Goal: Communication & Community: Answer question/provide support

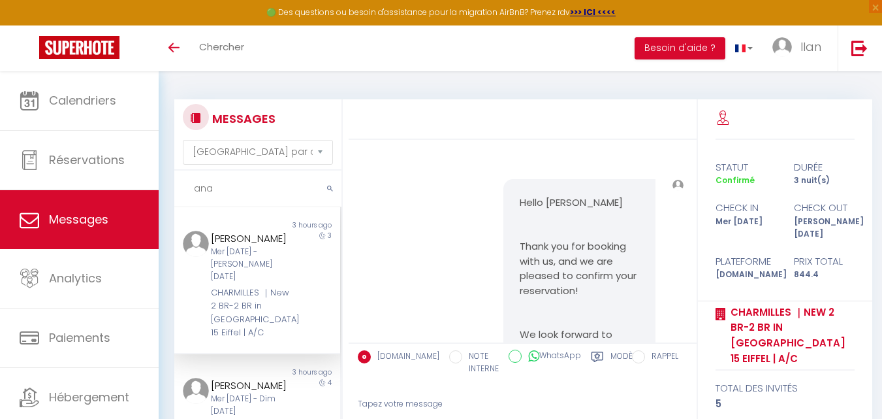
select select "message"
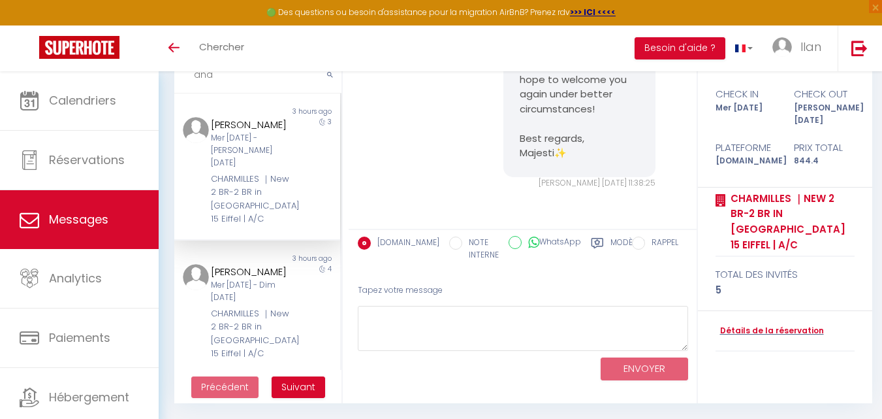
scroll to position [2562, 0]
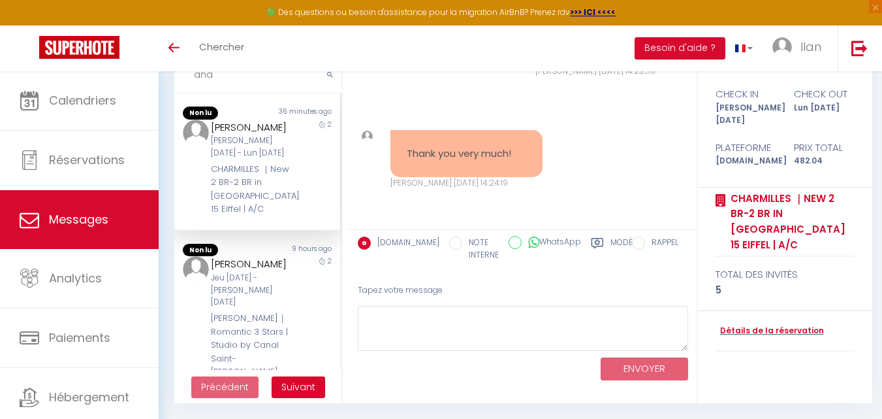
type input "ana"
click at [276, 158] on div "[PERSON_NAME] [DATE] - Lun [DATE]" at bounding box center [251, 147] width 80 height 25
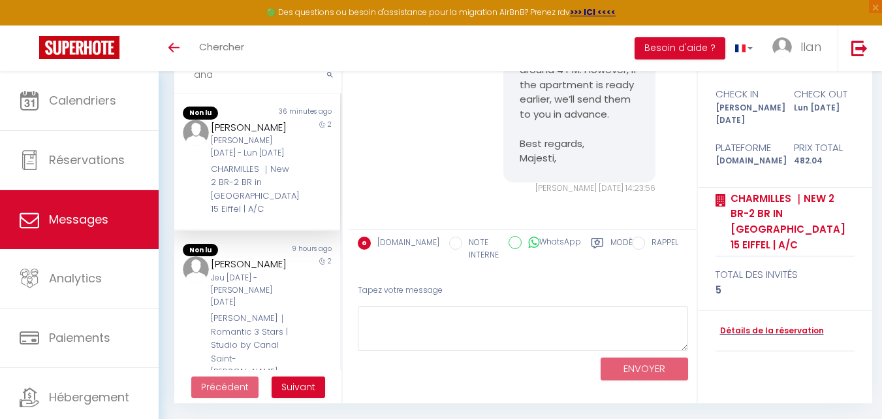
scroll to position [2391, 0]
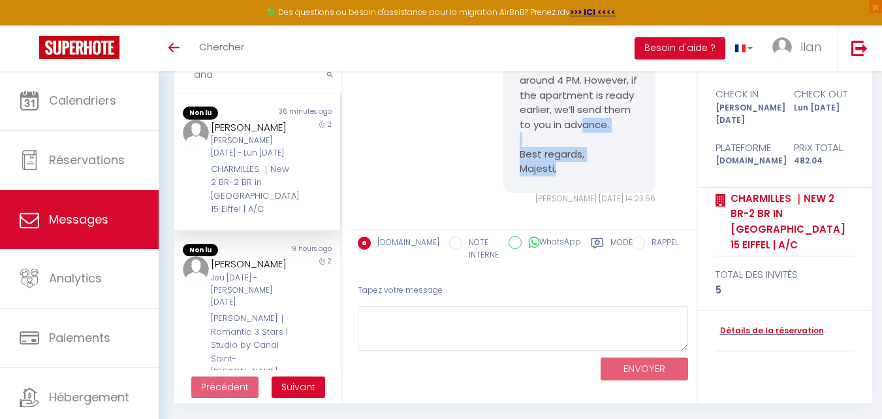
drag, startPoint x: 552, startPoint y: 217, endPoint x: 532, endPoint y: 162, distance: 59.1
click at [532, 162] on pre "Hi, Thank you for your message 😊 The check-in instructions will be sent around …" at bounding box center [580, 80] width 120 height 191
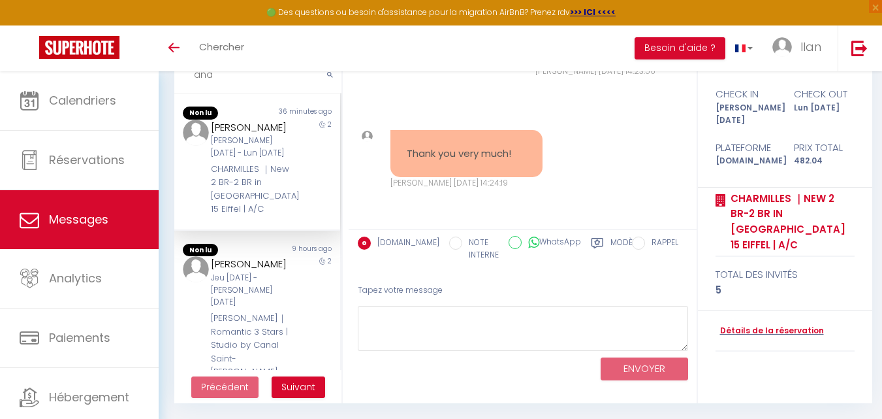
click at [274, 159] on div "[PERSON_NAME] [DATE] - Lun [DATE]" at bounding box center [251, 147] width 80 height 25
click at [259, 158] on div "[PERSON_NAME] [DATE] - Lun [DATE]" at bounding box center [251, 147] width 80 height 25
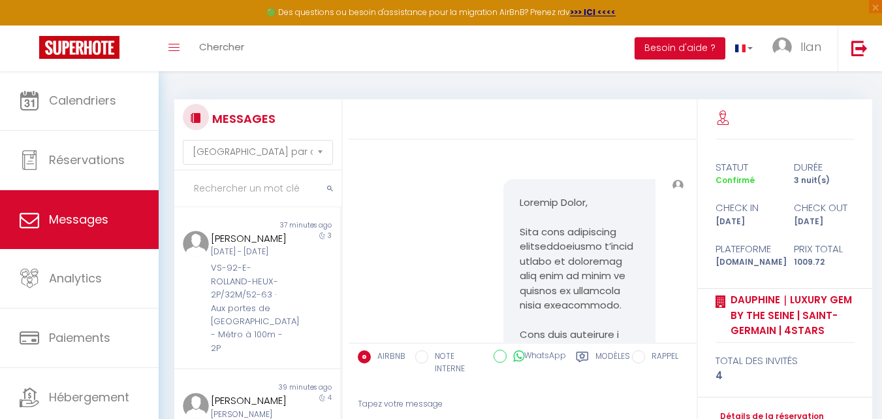
select select "message"
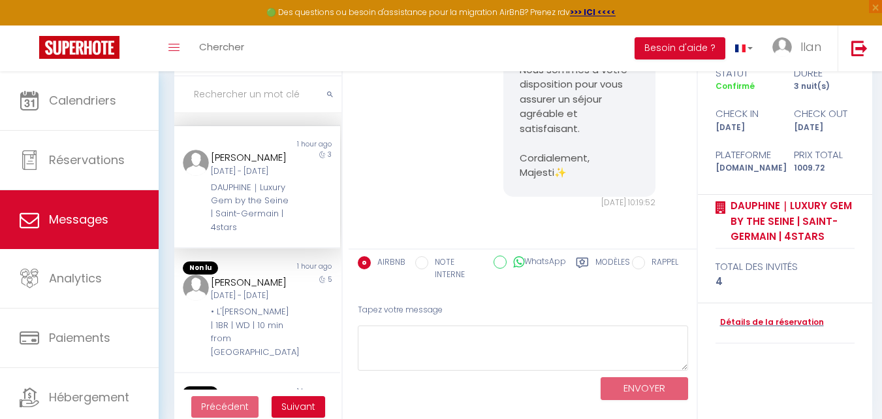
scroll to position [114, 0]
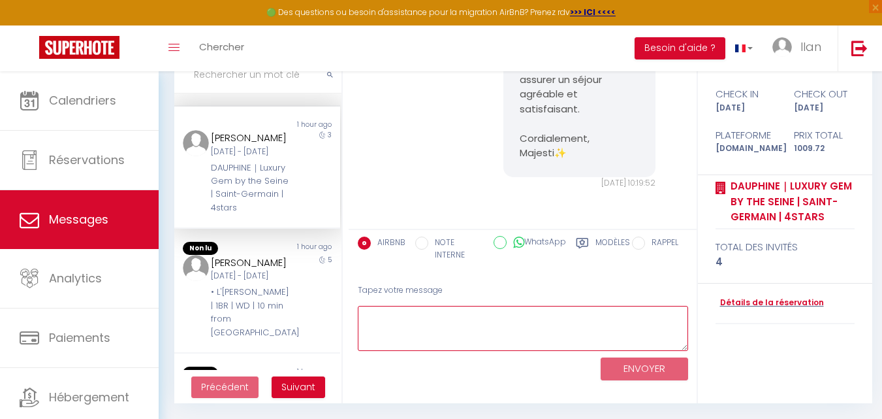
click at [517, 349] on textarea at bounding box center [523, 328] width 330 height 45
paste textarea "Bonjour [Nom du client], Notre équipe a rencontré quelques problèmes dans l’app…"
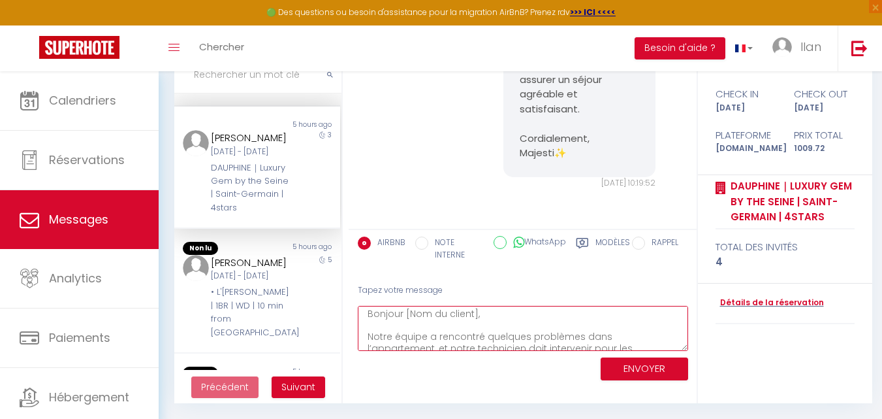
scroll to position [0, 0]
drag, startPoint x: 488, startPoint y: 313, endPoint x: 409, endPoint y: 320, distance: 79.3
click at [409, 320] on textarea "Bonjour [Nom du client], Notre équipe a rencontré quelques problèmes dans l’app…" at bounding box center [523, 328] width 330 height 45
type textarea "Bonjour [Ana Notre équipe a rencontré quelques problèmes dans l’appartement, et…"
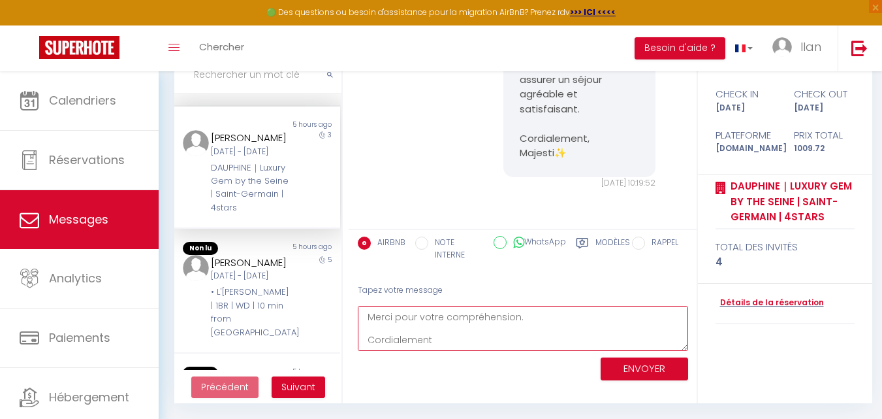
drag, startPoint x: 368, startPoint y: 315, endPoint x: 551, endPoint y: 377, distance: 193.1
click at [551, 377] on div "Tapez votre message Bonjour [Ana Notre équipe a rencontré quelques problèmes da…" at bounding box center [522, 329] width 347 height 111
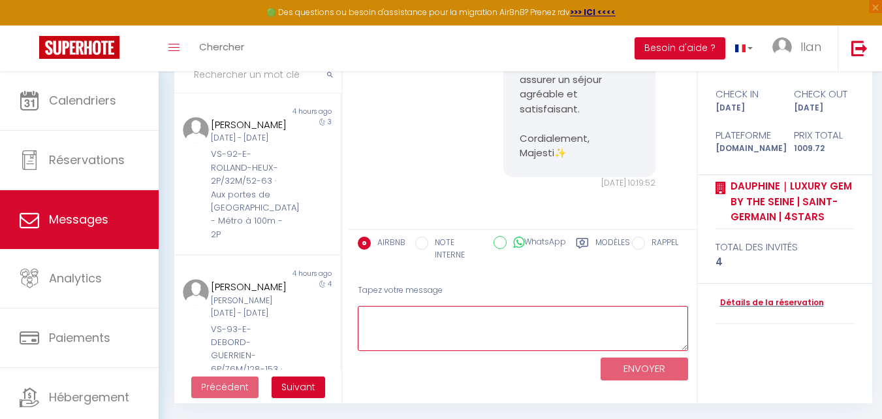
scroll to position [0, 0]
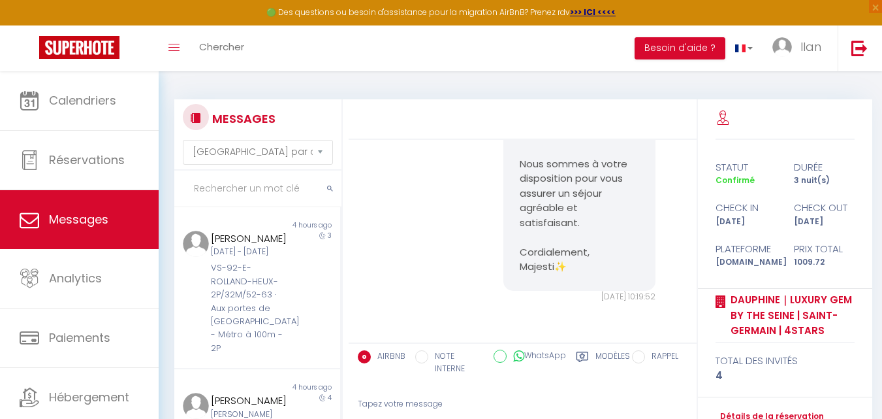
click at [268, 187] on input "text" at bounding box center [257, 188] width 167 height 37
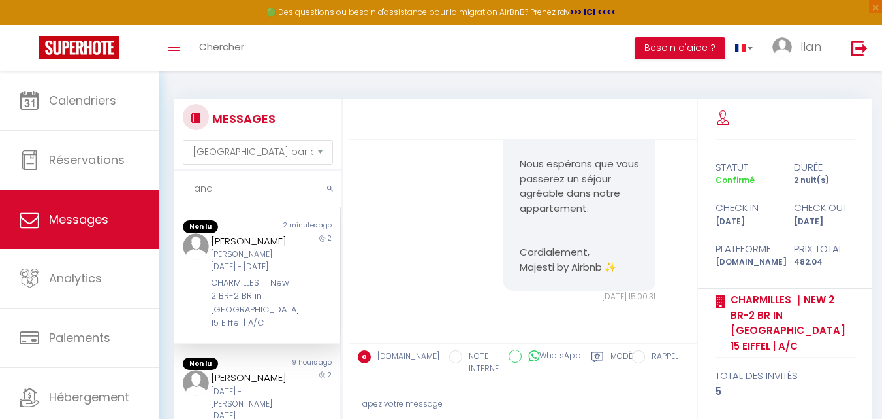
scroll to position [4746, 0]
type input "ana"
click at [266, 319] on div "CHARMILLES ｜New 2 BR-2 BR in [GEOGRAPHIC_DATA] 15 Eiffel | A/C" at bounding box center [251, 301] width 80 height 54
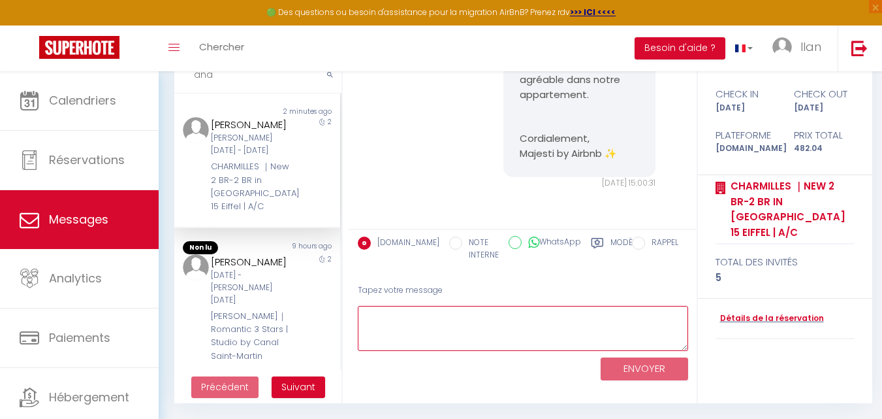
click at [536, 337] on textarea at bounding box center [523, 328] width 330 height 45
paste textarea "Bonjour [Ana Notre équipe a rencontré quelques problèmes dans l’appartement, et…"
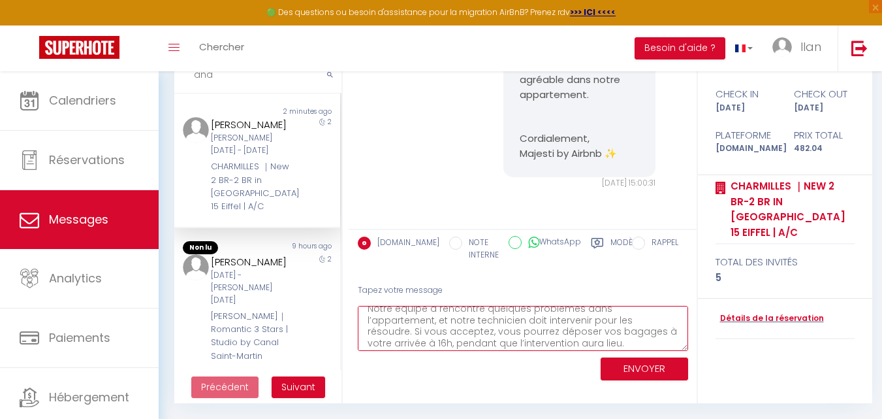
scroll to position [42, 0]
click at [445, 332] on textarea "Bonjour [Ana Notre équipe a rencontré quelques problèmes dans l’appartement, et…" at bounding box center [523, 328] width 330 height 45
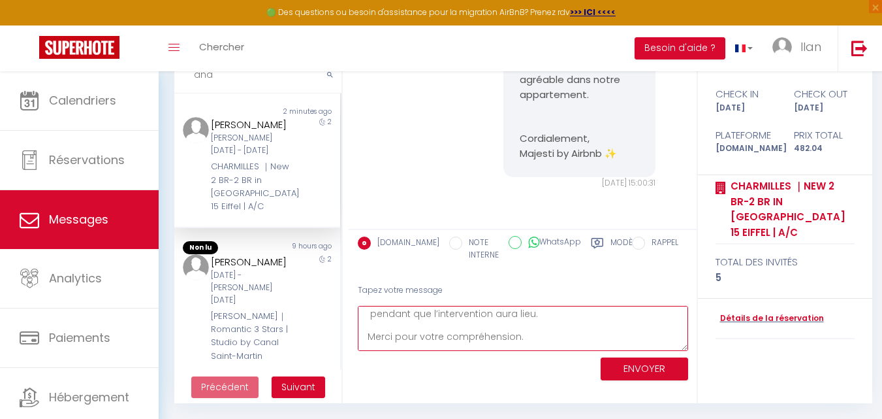
type textarea "Bonjour [Ana Notre équipe a rencontré quelques problèmes dans l’appartement, et…"
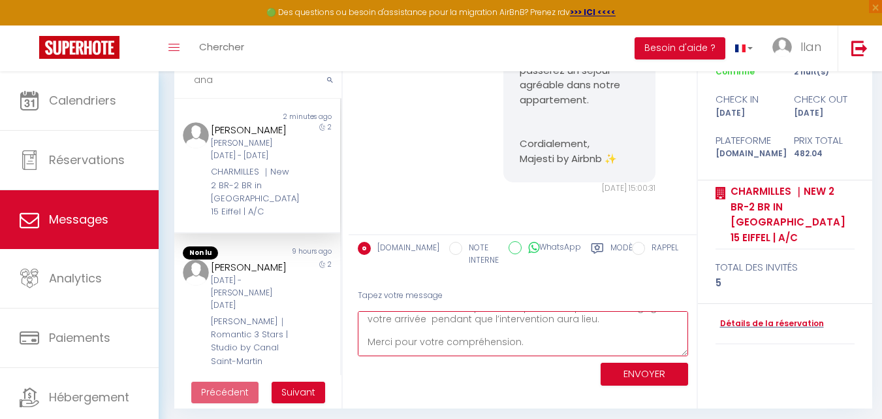
scroll to position [114, 0]
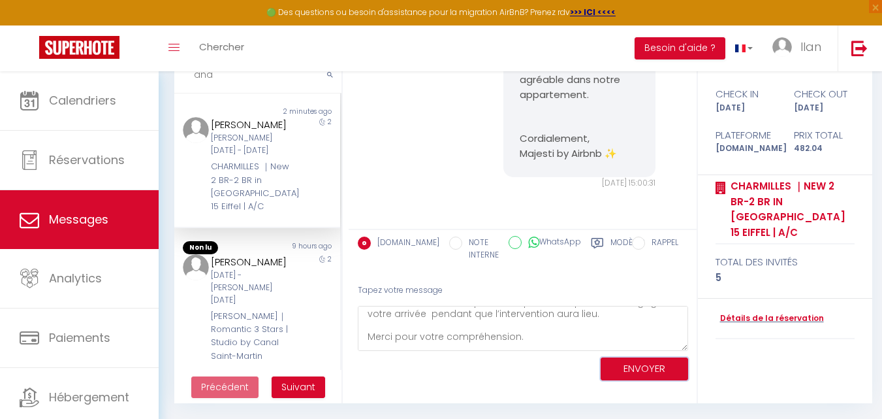
click at [653, 375] on button "ENVOYER" at bounding box center [645, 368] width 88 height 23
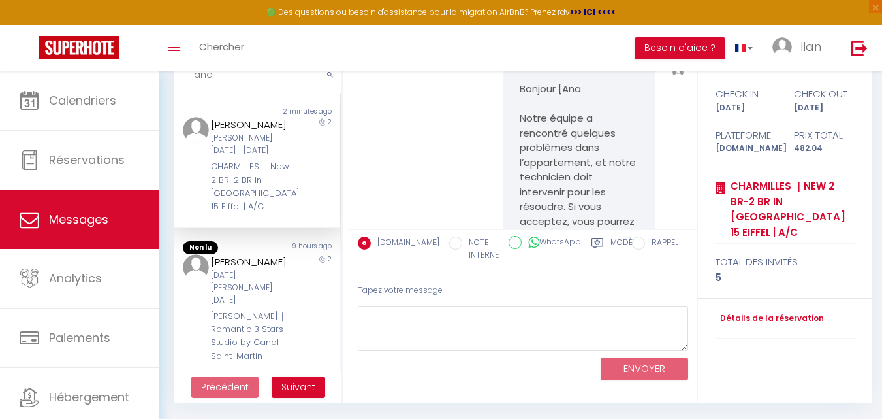
scroll to position [5122, 0]
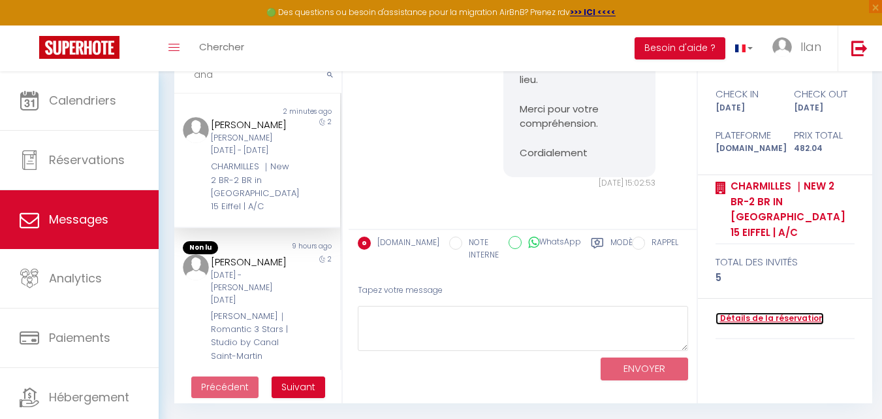
click at [781, 312] on link "Détails de la réservation" at bounding box center [770, 318] width 108 height 12
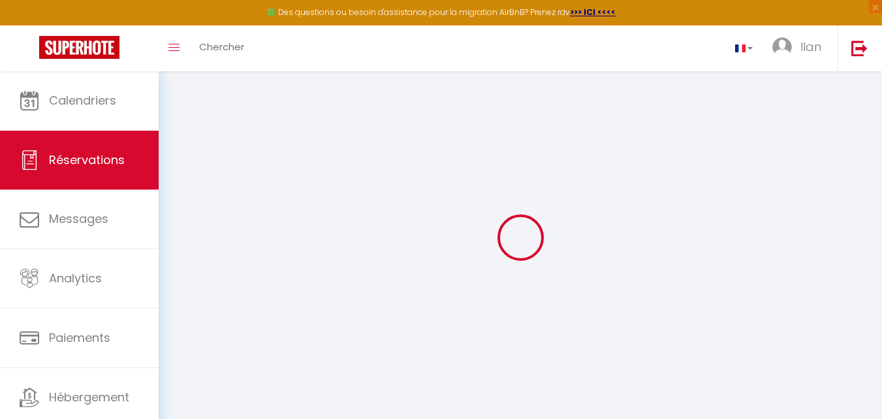
select select
checkbox input "false"
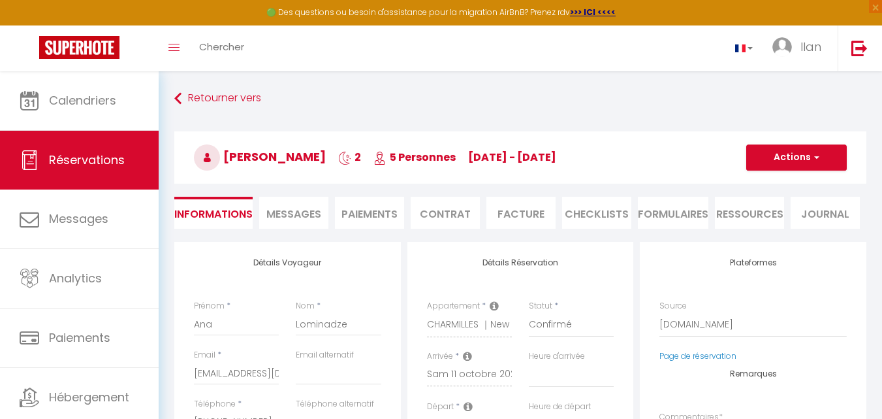
select select
checkbox input "false"
type textarea "** THIS RESERVATION HAS BEEN PRE-PAID ** Reservation has a cancellation grace p…"
type input "99"
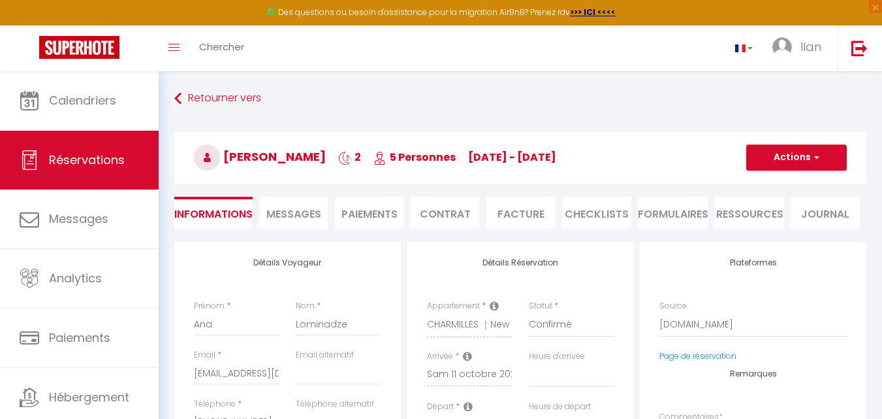
type input "26"
select select
checkbox input "false"
select select
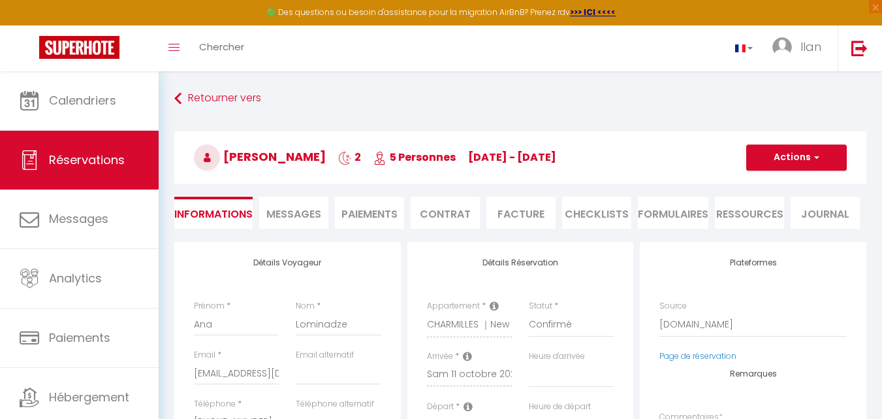
select select
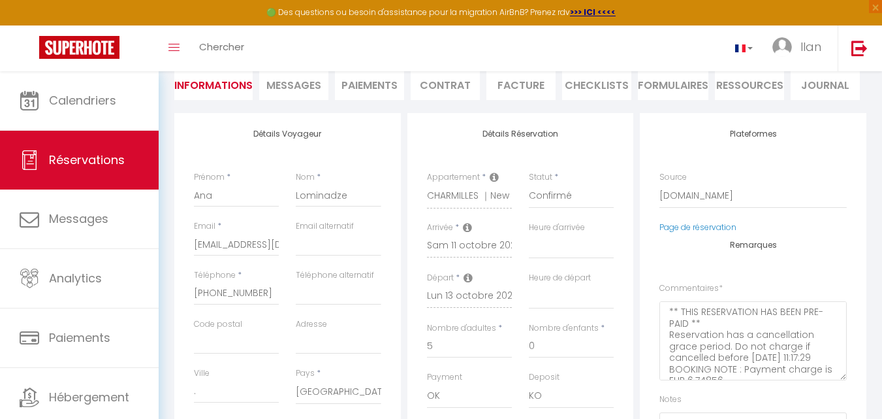
scroll to position [140, 0]
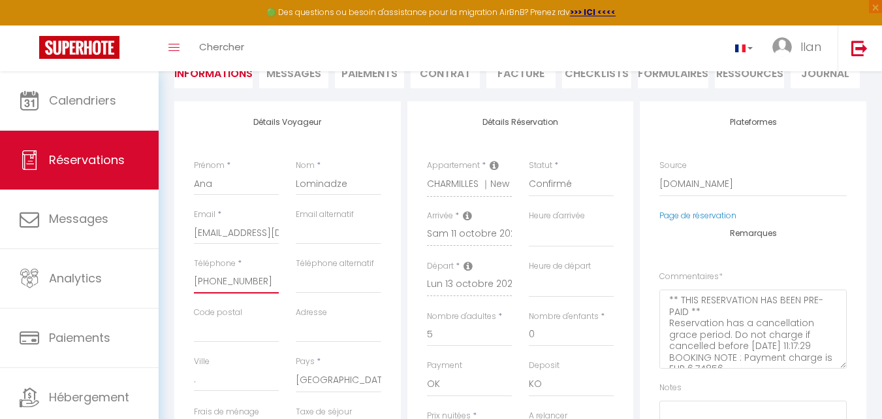
drag, startPoint x: 264, startPoint y: 288, endPoint x: 184, endPoint y: 288, distance: 79.7
click at [184, 288] on div "Détails Voyageur Prénom * Ana Nom * Lominadze Email * alomin.198500@guest.booki…" at bounding box center [287, 334] width 227 height 467
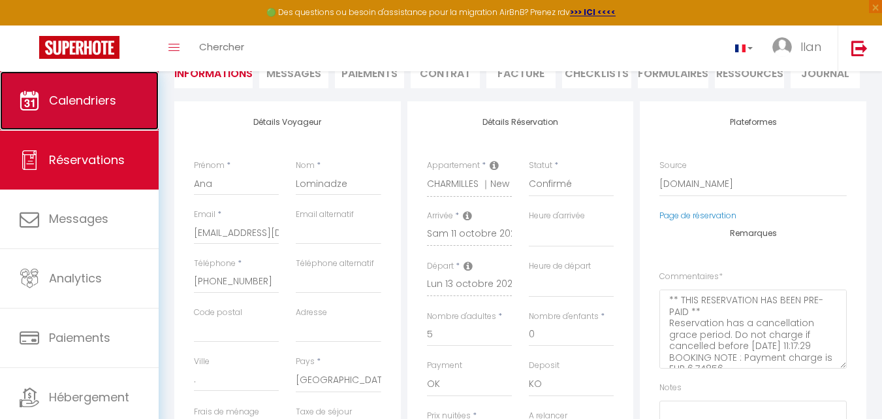
click at [89, 121] on link "Calendriers" at bounding box center [79, 100] width 159 height 59
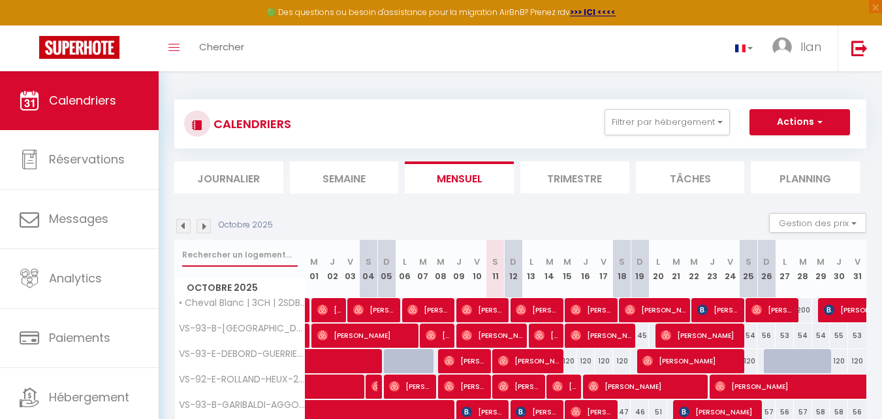
click at [228, 259] on input "text" at bounding box center [240, 255] width 116 height 24
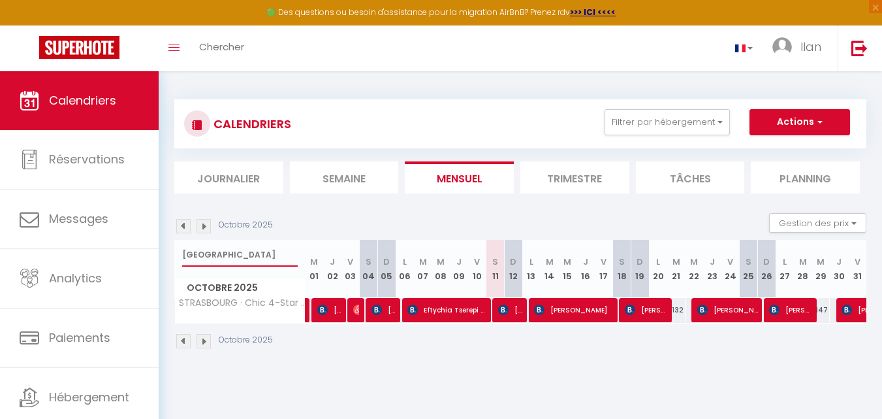
type input "strasbourg"
click at [460, 310] on span "Eftychia Tserepi Kriki" at bounding box center [446, 309] width 79 height 25
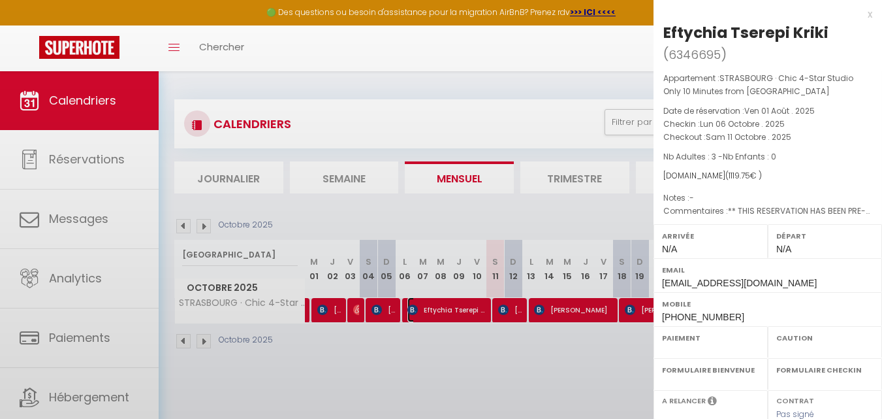
select select "OK"
select select "KO"
select select "0"
select select "1"
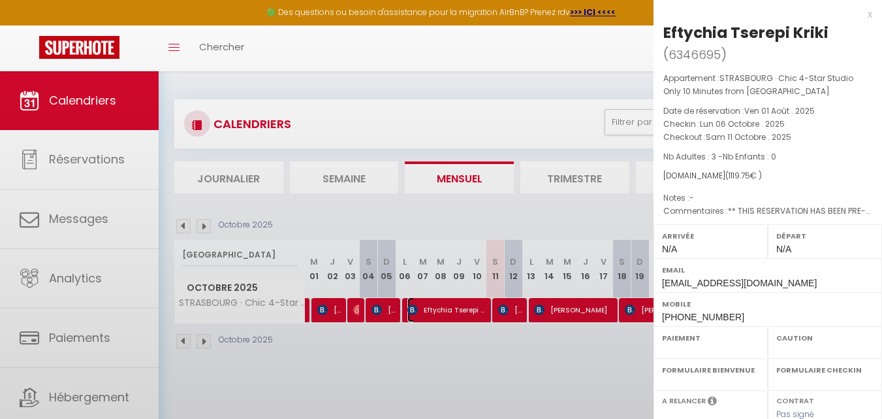
select select
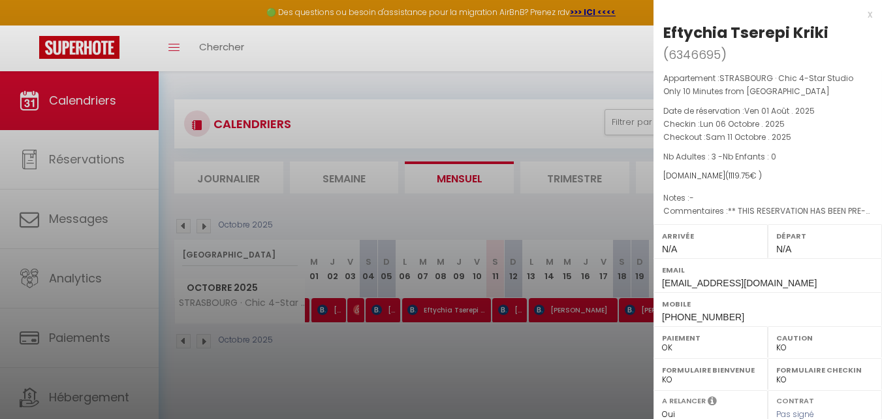
drag, startPoint x: 732, startPoint y: 35, endPoint x: 660, endPoint y: 31, distance: 72.0
click at [660, 31] on div "Eftychia Tserepi Kriki ( 6346695 ) Appartement : STRASBOURG · Chic 4-Star Studi…" at bounding box center [768, 322] width 229 height 601
copy div "Eftychia"
click at [517, 55] on div at bounding box center [441, 209] width 882 height 419
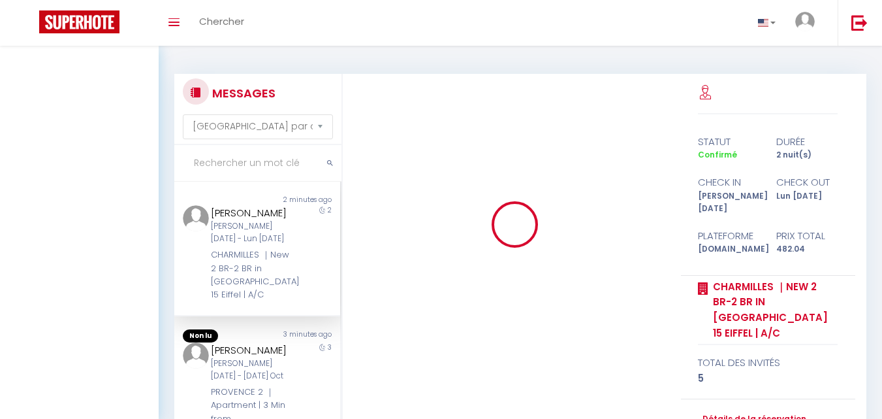
select select "message"
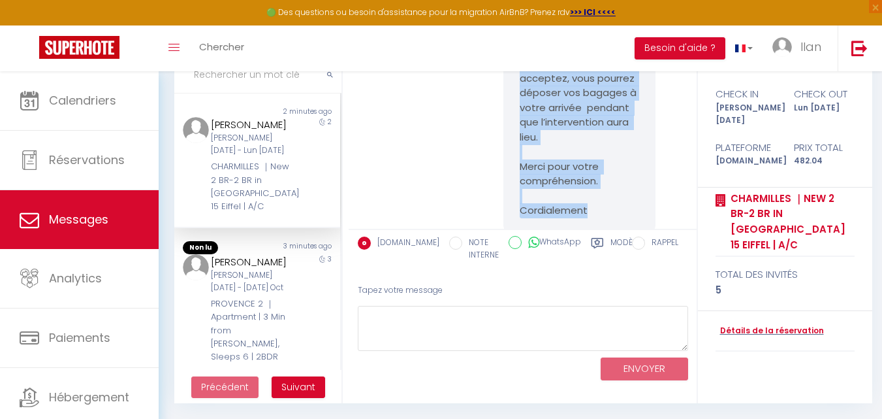
scroll to position [4887, 0]
drag, startPoint x: 588, startPoint y: 150, endPoint x: 517, endPoint y: 126, distance: 75.8
click at [520, 126] on pre "Bonjour [Ana Notre équipe a rencontré quelques problèmes dans l’appartement, et…" at bounding box center [580, 79] width 120 height 279
copy pre "Bonjour [Ana Notre équipe a rencontré quelques problèmes dans l’appartement, et…"
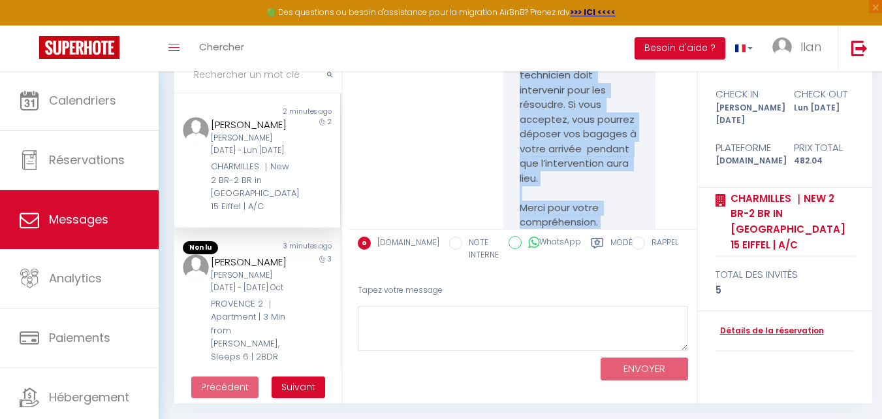
scroll to position [4768, 0]
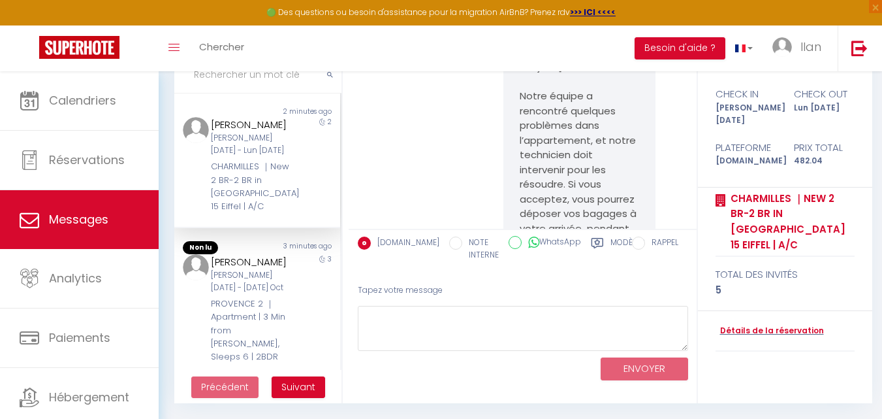
drag, startPoint x: 626, startPoint y: 121, endPoint x: 635, endPoint y: 125, distance: 9.7
copy p "Cordialement, Majesti by Airbnb ✨"
click at [244, 81] on input "text" at bounding box center [257, 75] width 167 height 37
paste input "Eftychia"
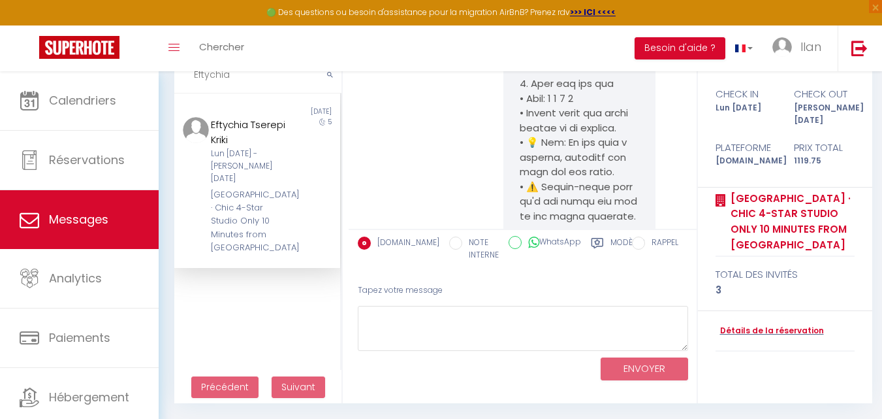
scroll to position [6050, 0]
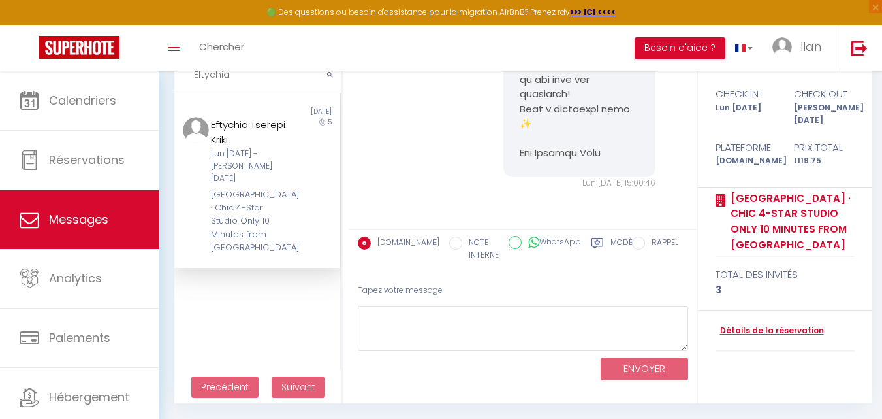
type input "Eftychia"
click at [263, 188] on div "STRASBOURG · Chic 4-Star Studio Only 10 Minutes from [GEOGRAPHIC_DATA]" at bounding box center [251, 221] width 80 height 67
click at [698, 246] on div "STRASBOURG · Chic 4-Star Studio Only 10 Minutes from Le Marais total des invité…" at bounding box center [785, 248] width 174 height 123
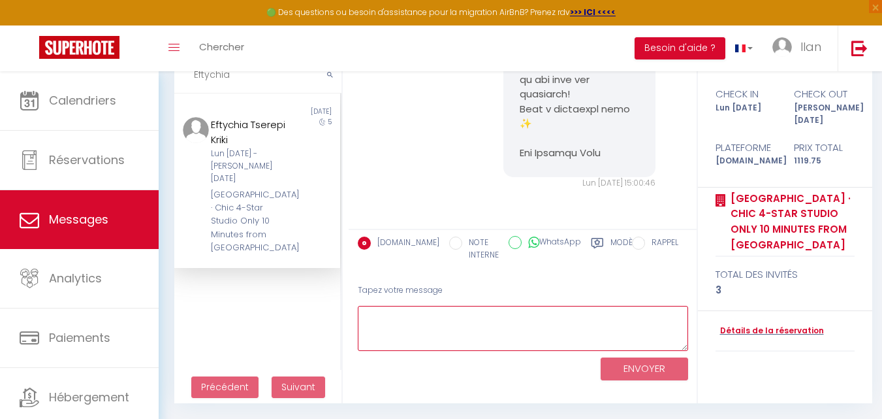
click at [582, 334] on textarea at bounding box center [523, 328] width 330 height 45
paste textarea "Hello [Client's Name], We couldn’t find the keys in the key box, and our team n…"
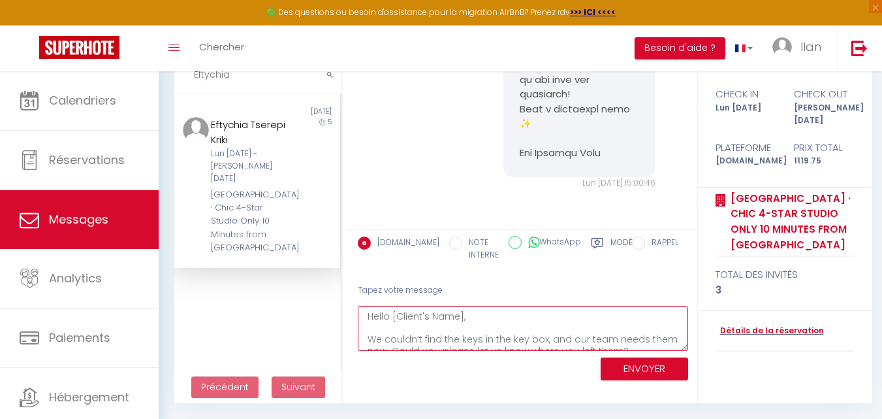
scroll to position [54, 0]
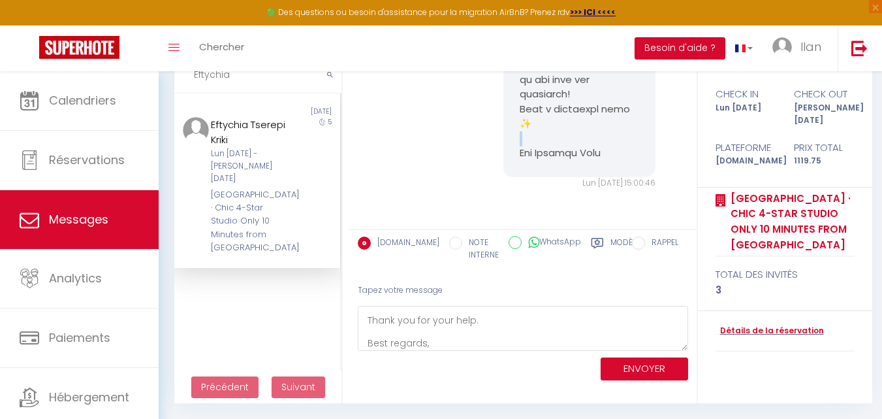
drag, startPoint x: 536, startPoint y: 124, endPoint x: 507, endPoint y: 124, distance: 28.7
copy pre "e"
click at [438, 355] on div "ENVOYER" at bounding box center [523, 368] width 330 height 35
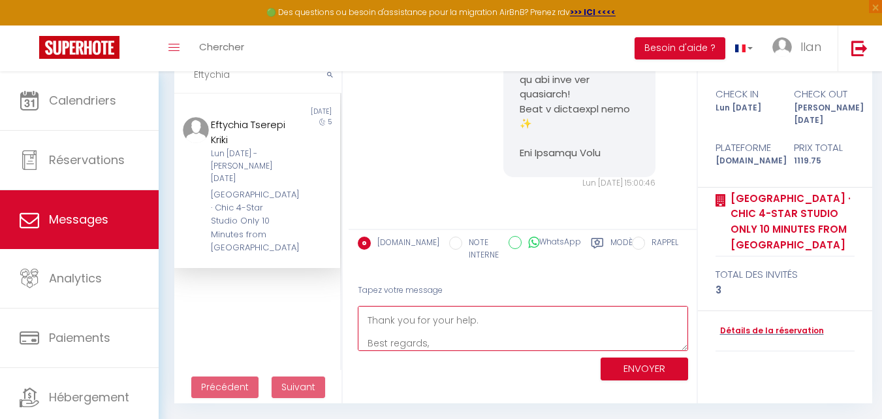
click at [435, 344] on textarea "Hello [Client's Name], We couldn’t find the keys in the key box, and our team n…" at bounding box center [523, 328] width 330 height 45
paste textarea "✨"
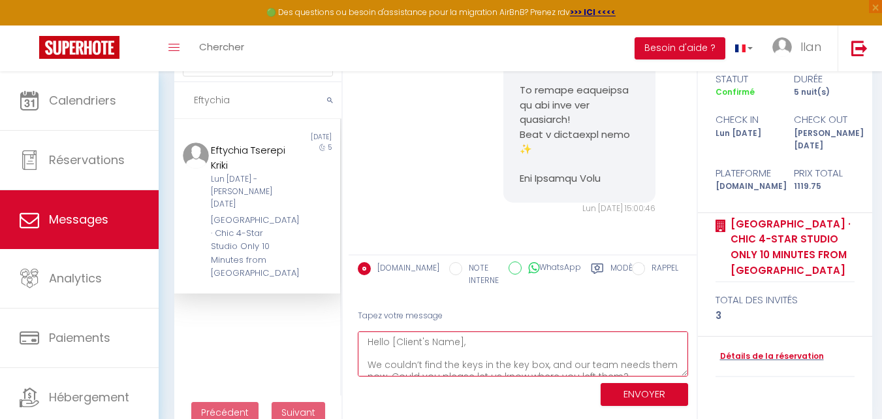
scroll to position [114, 0]
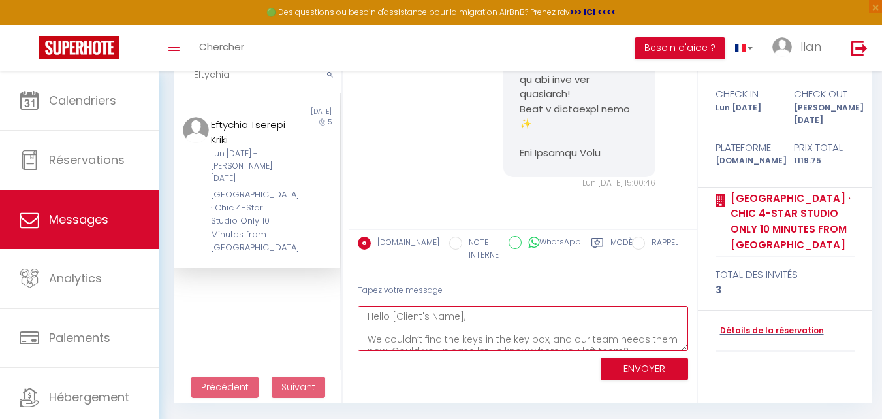
click at [485, 318] on textarea "Hello [Client's Name], We couldn’t find the keys in the key box, and our team n…" at bounding box center [523, 328] width 330 height 45
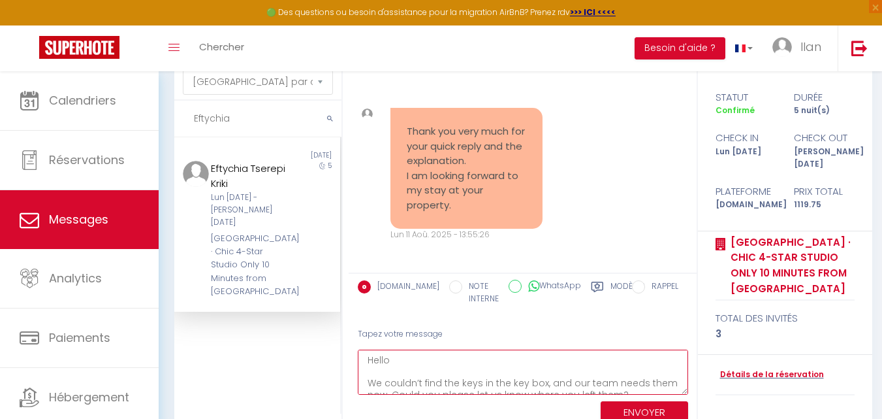
scroll to position [1226, 0]
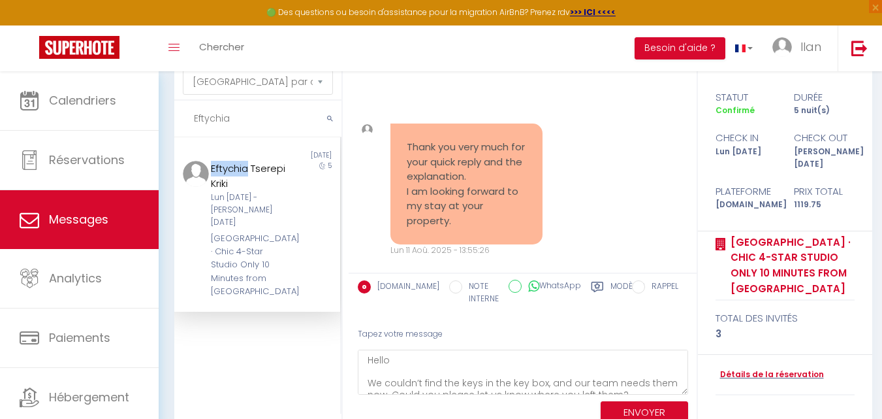
drag, startPoint x: 255, startPoint y: 161, endPoint x: 206, endPoint y: 160, distance: 48.3
click at [206, 161] on div "Eftychia Tserepi Kriki Lun 06 Oct - Sam 11 Oct STRASBOURG · Chic 4-Star Studio …" at bounding box center [250, 230] width 97 height 138
copy div "Eftychia"
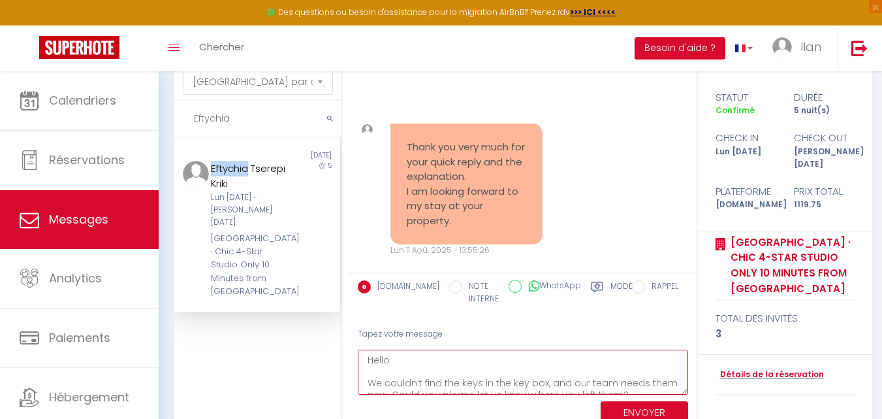
click at [419, 365] on textarea "Hello We couldn’t find the keys in the key box, and our team needs them now. Co…" at bounding box center [523, 371] width 330 height 45
paste textarea "Eftychia"
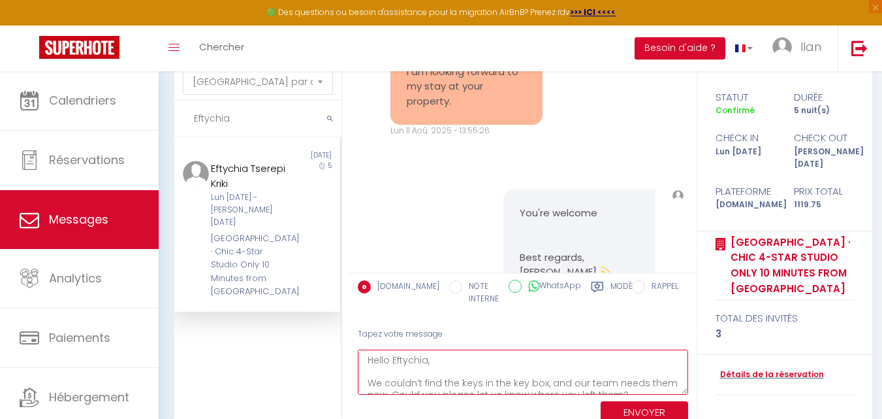
scroll to position [1349, 0]
type textarea "Hello Eftychia, We couldn’t find the keys in the key box, and our team needs th…"
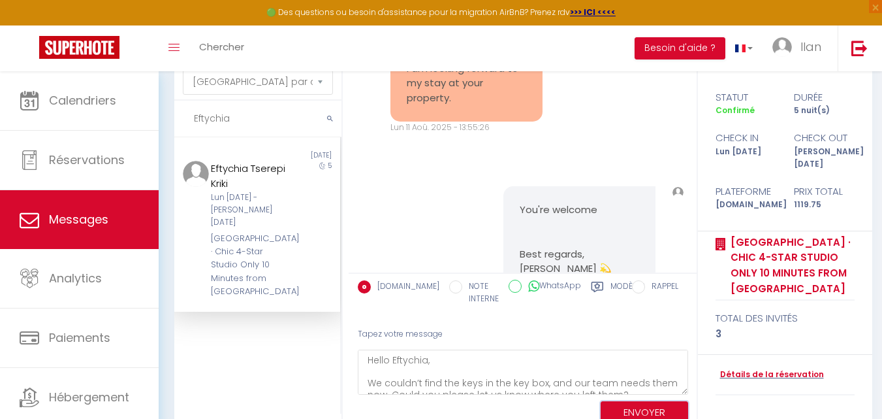
click at [650, 415] on button "ENVOYER" at bounding box center [645, 412] width 88 height 23
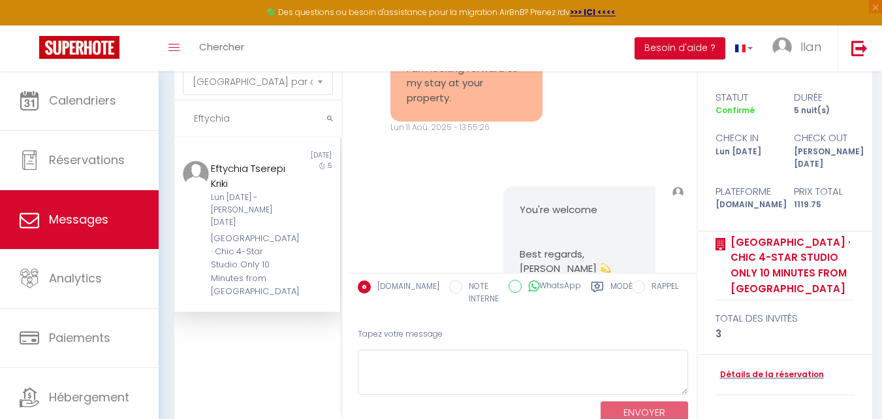
scroll to position [6353, 0]
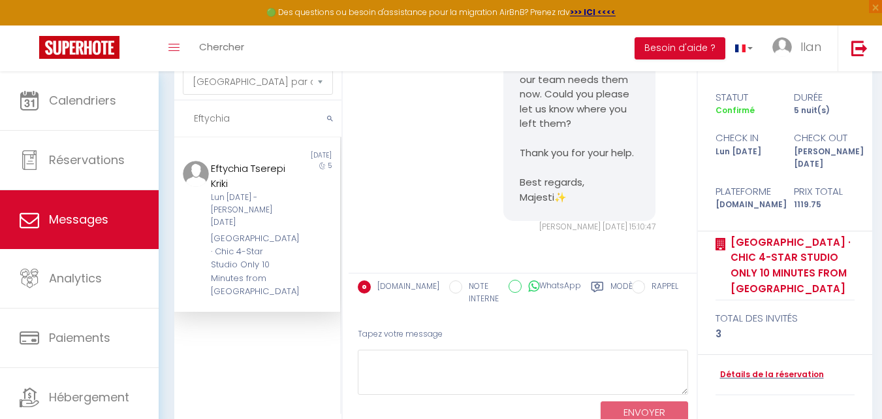
click at [267, 124] on input "Eftychia" at bounding box center [257, 119] width 167 height 37
type input "E"
drag, startPoint x: 570, startPoint y: 196, endPoint x: 515, endPoint y: 194, distance: 54.9
click at [520, 194] on pre "Hello Eftychia, We couldn’t find the keys in the key box, and our team needs th…" at bounding box center [580, 109] width 120 height 191
copy pre "Majesti✨"
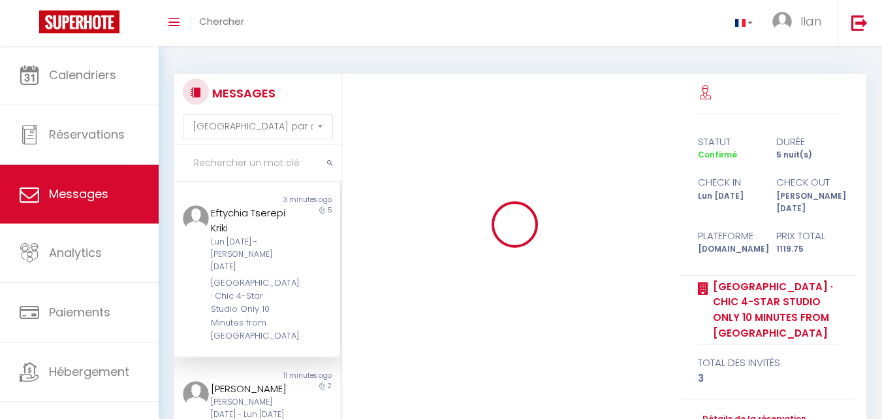
select select "message"
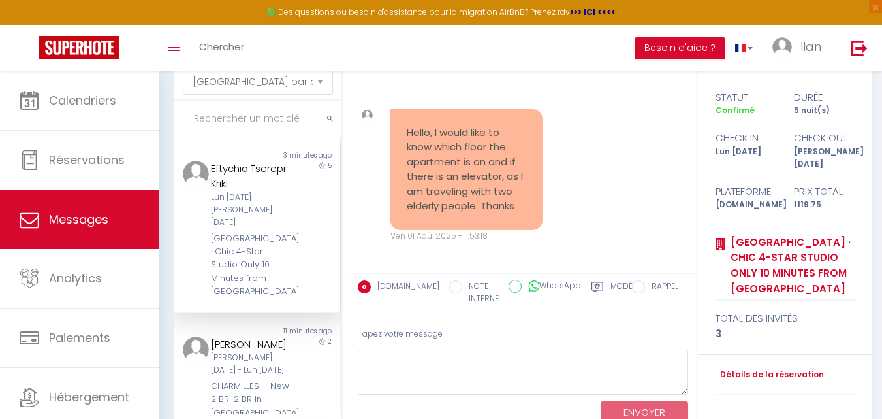
scroll to position [6353, 0]
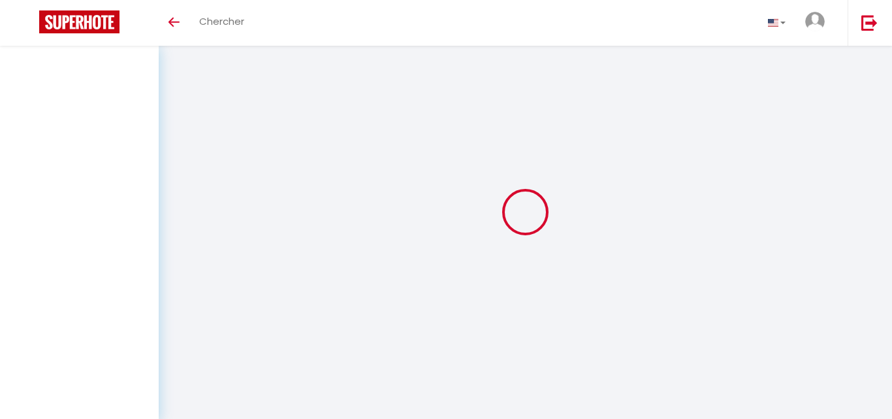
select select "message"
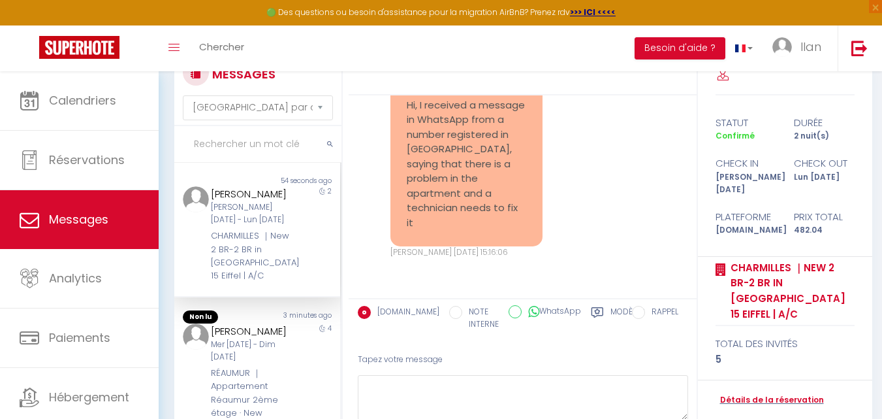
scroll to position [70, 0]
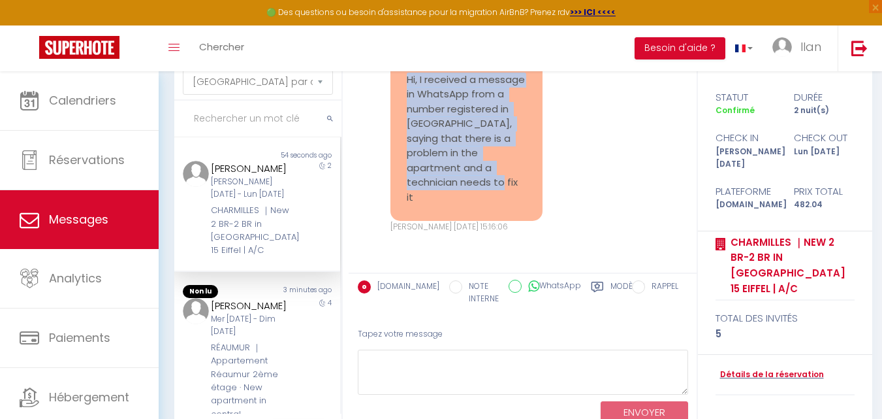
drag, startPoint x: 422, startPoint y: 199, endPoint x: 405, endPoint y: 82, distance: 118.1
click at [405, 82] on div "Hi, I received a message in WhatsApp from a number registered in [GEOGRAPHIC_DA…" at bounding box center [467, 138] width 152 height 165
copy pre "Hi, I received a message in WhatsApp from a number registered in [GEOGRAPHIC_DA…"
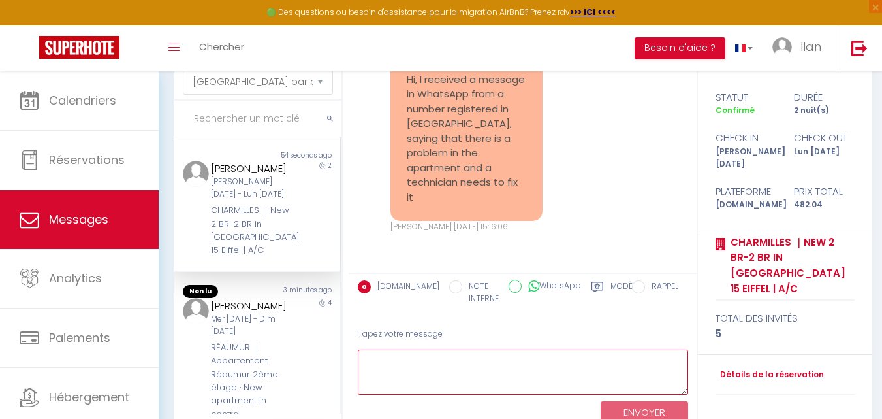
click at [404, 368] on textarea at bounding box center [523, 371] width 330 height 45
paste textarea "Bonjour, oui, c'est nous. Notre technicien doit venir réparer le problème dans …"
type textarea "Bonjour, oui, c'est nous. Notre technicien doit venir réparer le problème dans …"
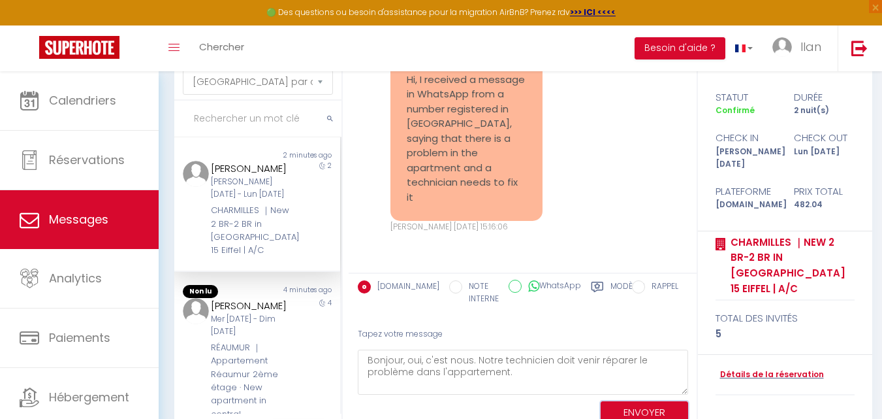
click at [639, 418] on button "ENVOYER" at bounding box center [645, 412] width 88 height 23
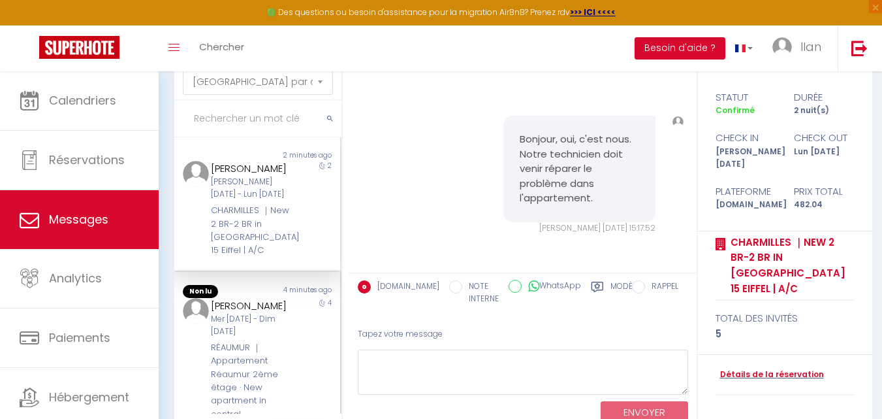
scroll to position [5523, 0]
click at [273, 357] on div "RÉAUMUR ｜Appartement Réaumur 2ème étage · New apartment in central [GEOGRAPHIC_…" at bounding box center [251, 387] width 80 height 93
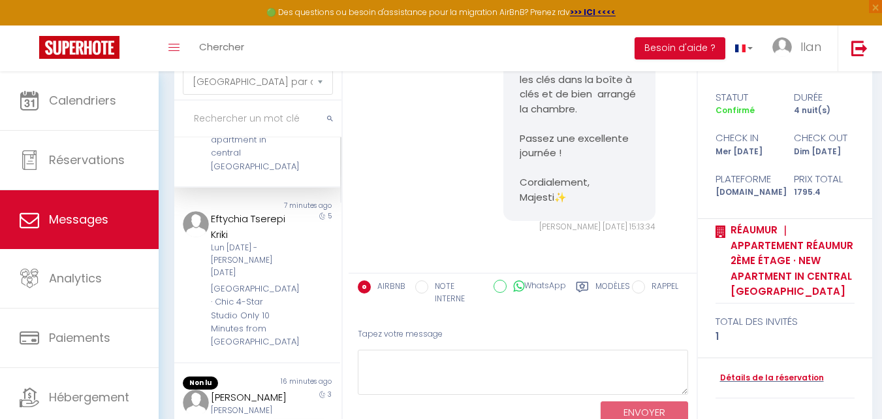
scroll to position [263, 0]
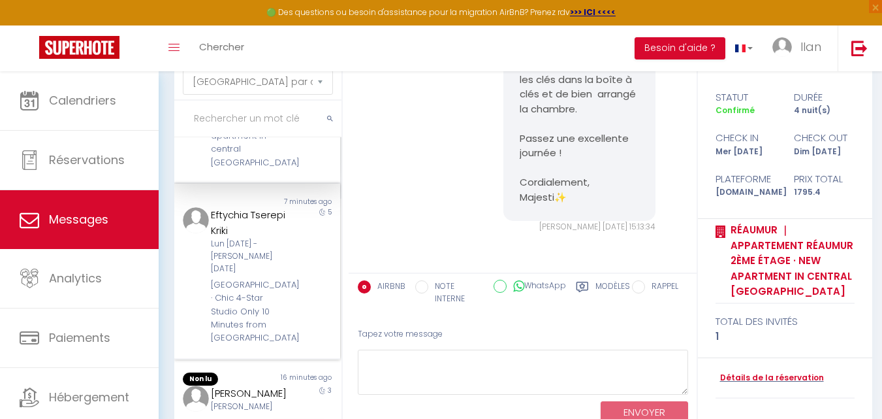
click at [286, 259] on div "[PERSON_NAME] Kriki Lun [DATE] - [PERSON_NAME] [DATE] [GEOGRAPHIC_DATA] · Chic …" at bounding box center [250, 276] width 97 height 138
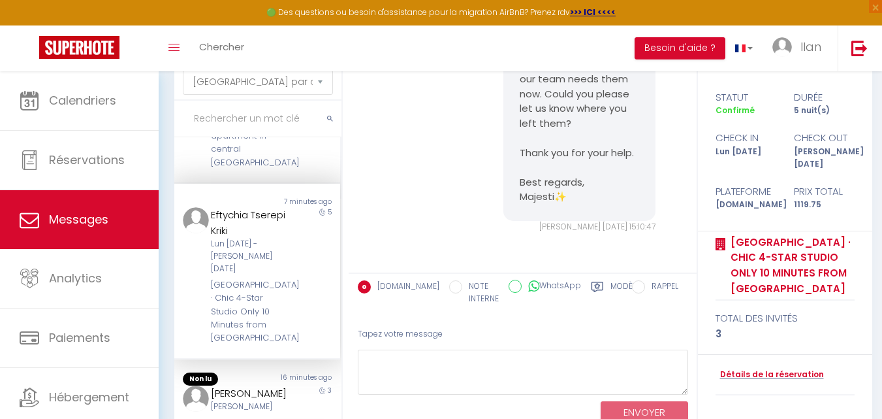
scroll to position [6265, 0]
drag, startPoint x: 342, startPoint y: 223, endPoint x: 332, endPoint y: 229, distance: 11.8
click at [339, 248] on div "MESSAGES Trier par date de réservation Trier par date de message Non lu 2 minut…" at bounding box center [255, 238] width 178 height 418
drag, startPoint x: 342, startPoint y: 214, endPoint x: 338, endPoint y: 229, distance: 16.0
click at [338, 229] on div "Non lu 2 minutes ago [PERSON_NAME] [PERSON_NAME] [DATE] - Lun [DATE] CHARMILLES…" at bounding box center [257, 275] width 167 height 276
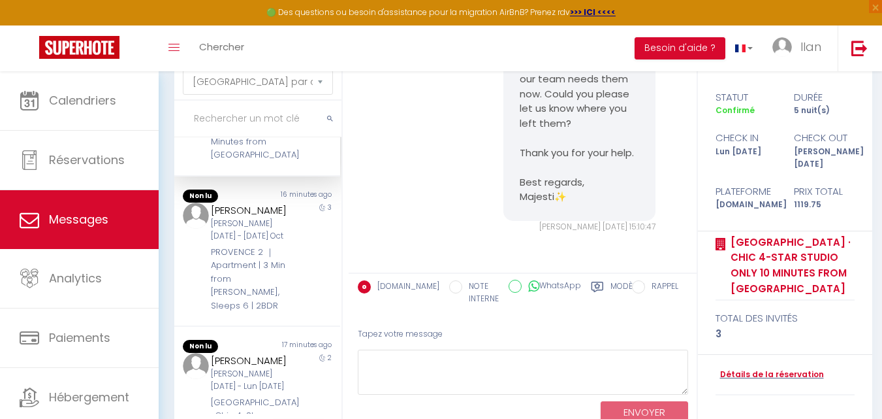
scroll to position [453, 0]
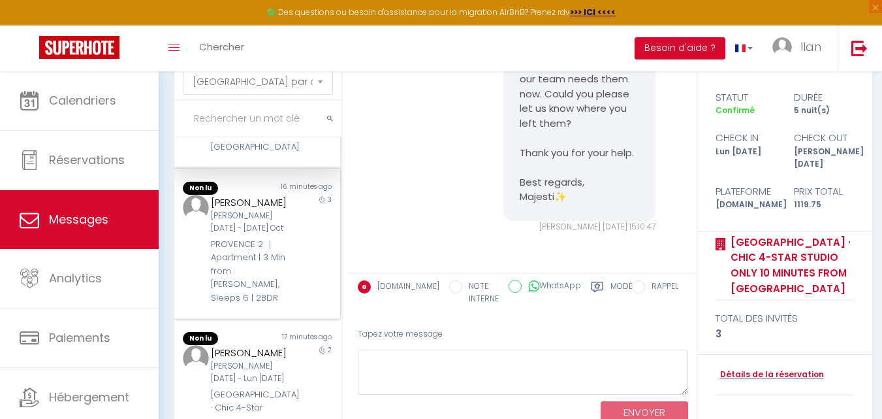
click at [299, 237] on div "3" at bounding box center [320, 250] width 42 height 110
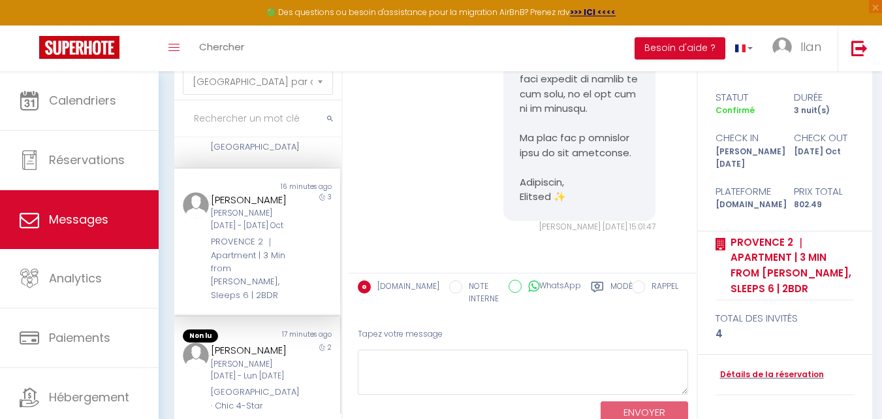
click at [242, 393] on div "[GEOGRAPHIC_DATA] · Chic 4-Star Studio Only 10 Minutes from [GEOGRAPHIC_DATA]" at bounding box center [251, 418] width 80 height 67
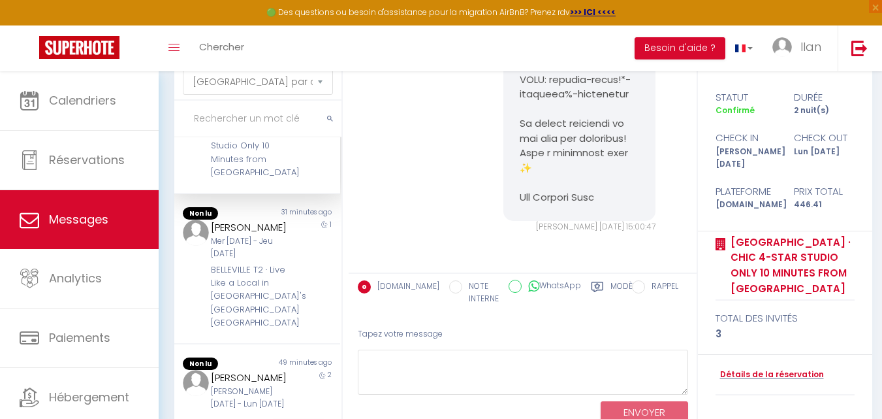
scroll to position [736, 0]
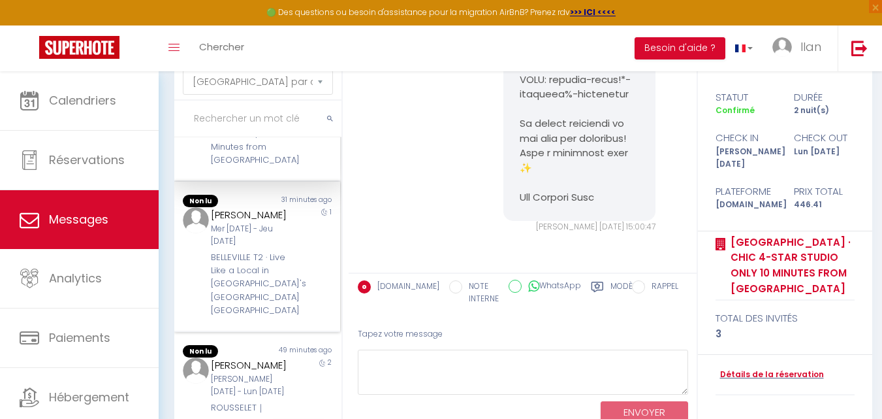
click at [313, 272] on div "1" at bounding box center [320, 262] width 42 height 110
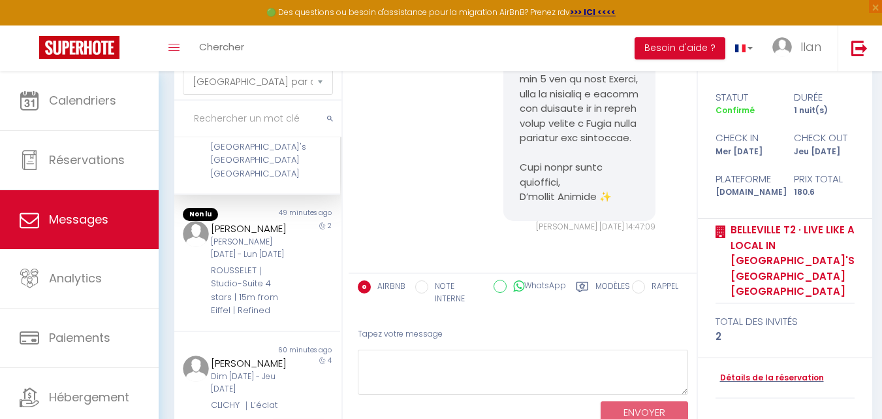
scroll to position [887, 0]
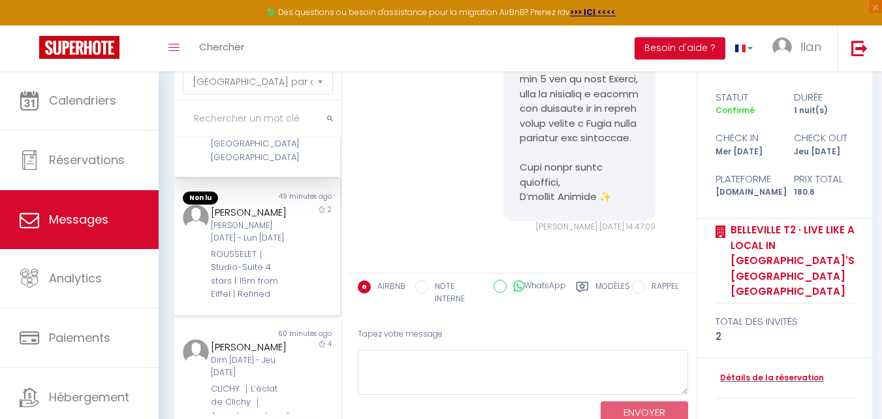
click at [319, 271] on div "2" at bounding box center [320, 252] width 42 height 97
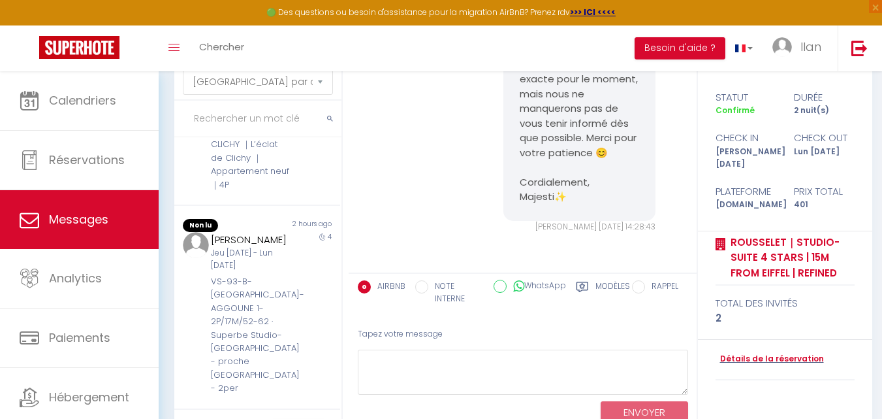
scroll to position [1164, 0]
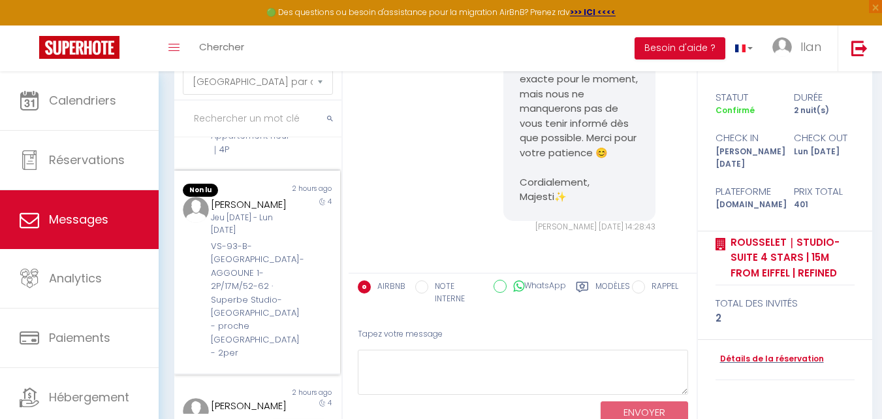
click at [286, 266] on div "Bogdan Pogrebnyak Jeu 09 Oct - Lun 13 Oct VS-93-B-PALOUZIE-AGGOUNE 1-2P/17M/52-…" at bounding box center [250, 278] width 97 height 163
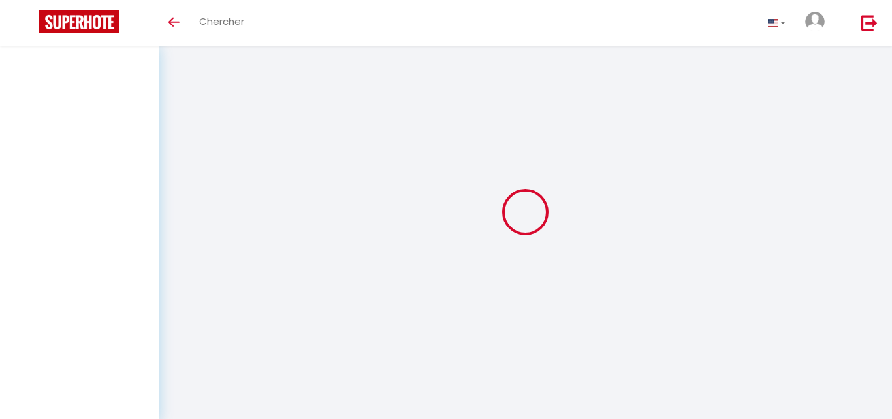
select select "message"
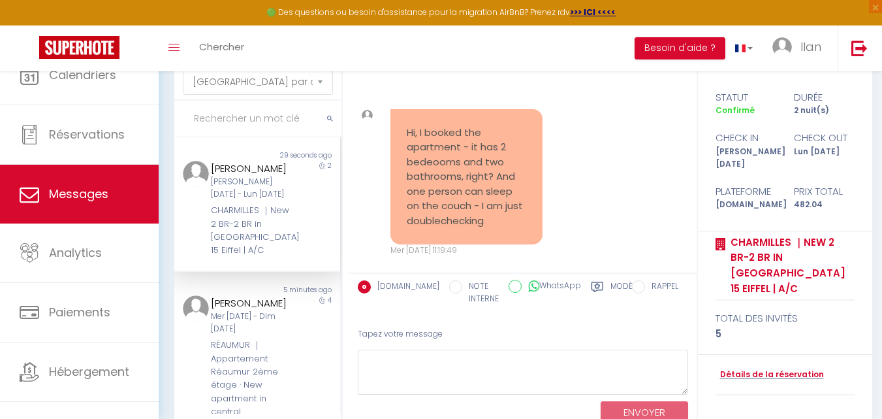
scroll to position [5678, 0]
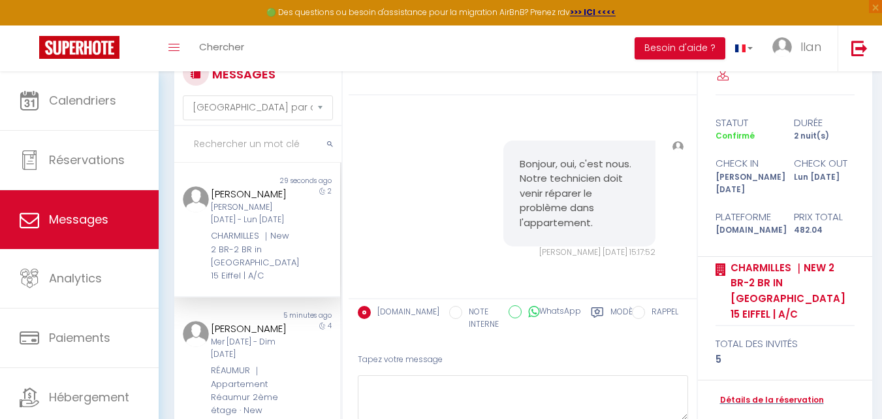
click at [264, 247] on div "CHARMILLES ｜New 2 BR-2 BR in [GEOGRAPHIC_DATA] 15 Eiffel | A/C" at bounding box center [251, 256] width 80 height 54
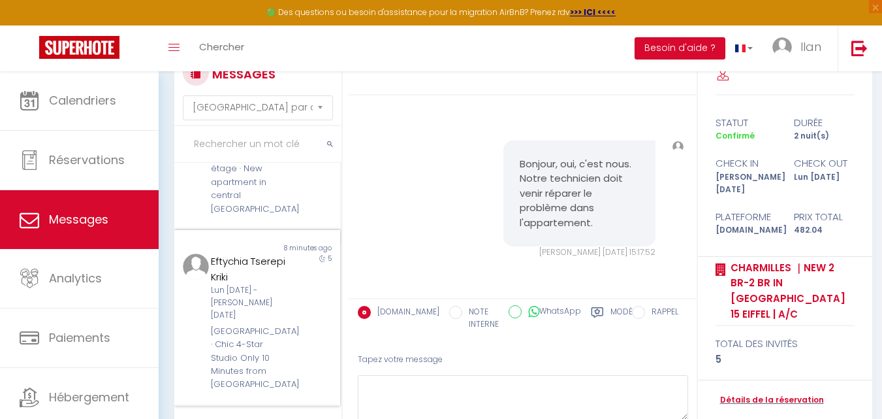
click at [289, 334] on div "[PERSON_NAME] Kriki Lun [DATE] - [PERSON_NAME] [DATE] [GEOGRAPHIC_DATA] · Chic …" at bounding box center [250, 322] width 97 height 138
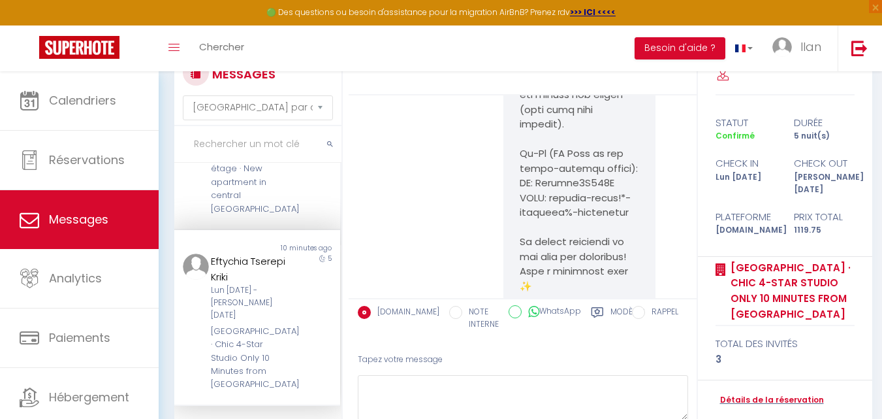
scroll to position [6265, 0]
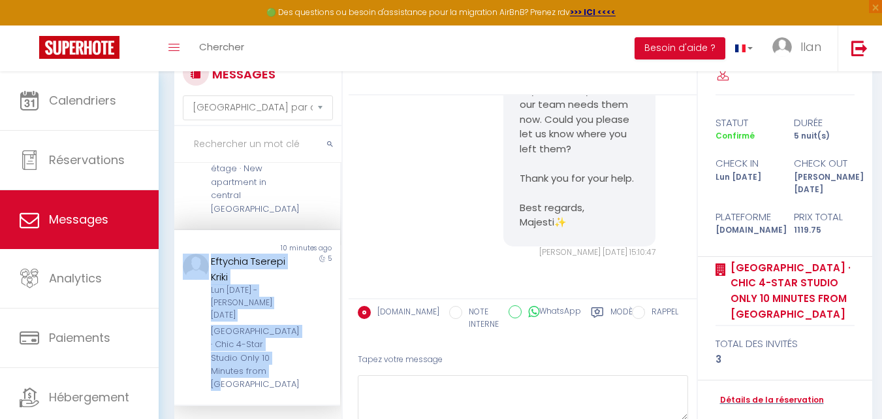
drag, startPoint x: 253, startPoint y: 359, endPoint x: 198, endPoint y: 304, distance: 77.6
click at [198, 304] on div "Eftychia Tserepi Kriki Lun 06 Oct - Sam 11 Oct STRASBOURG · Chic 4-Star Studio …" at bounding box center [257, 322] width 166 height 138
copy div "Eftychia Tserepi Kriki Lun 06 Oct - Sam 11 Oct STRASBOURG · Chic 4-Star Studio …"
click at [424, 201] on div "Hello Eftychia, We couldn’t find the keys in the key box, and our team needs th…" at bounding box center [522, 140] width 339 height 288
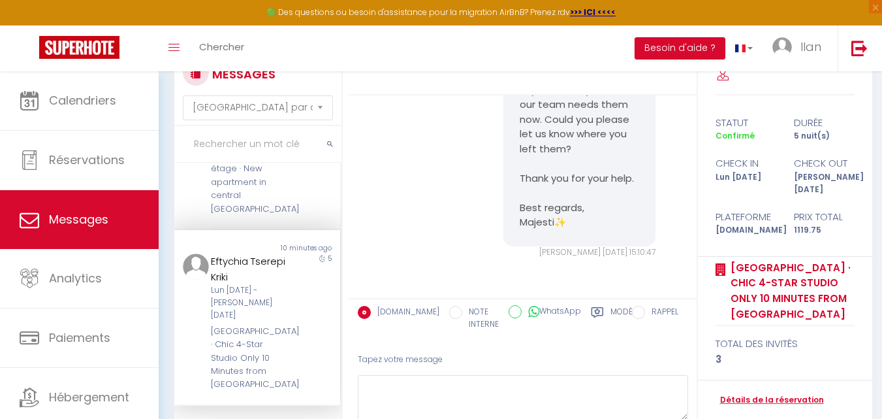
scroll to position [0, 0]
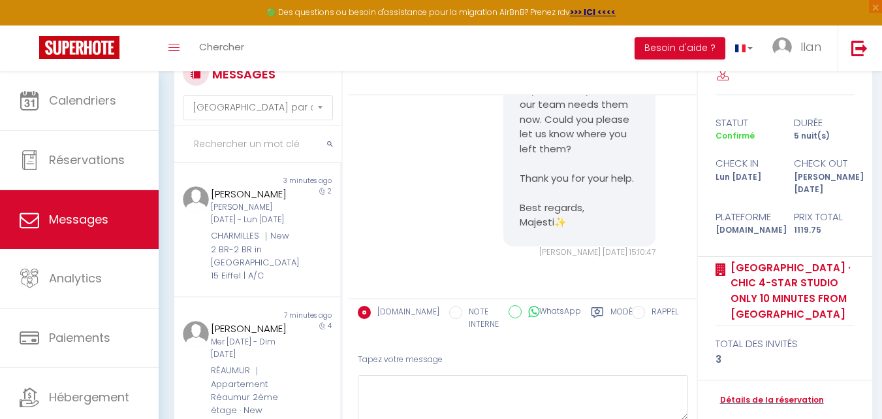
click at [289, 144] on input "text" at bounding box center [257, 144] width 167 height 37
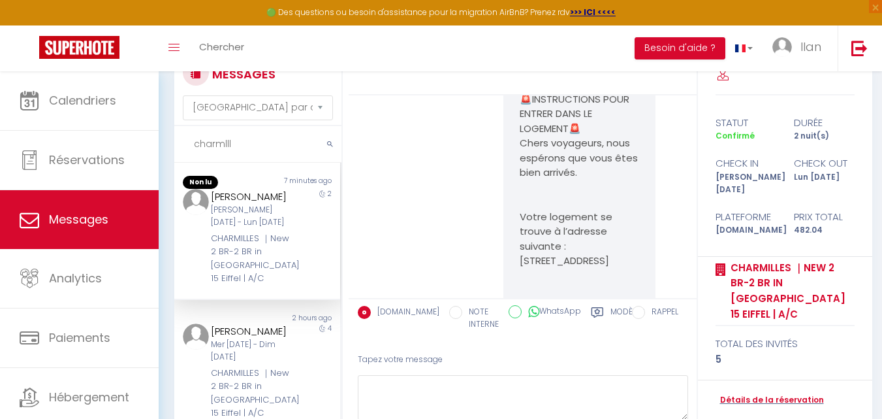
scroll to position [5834, 0]
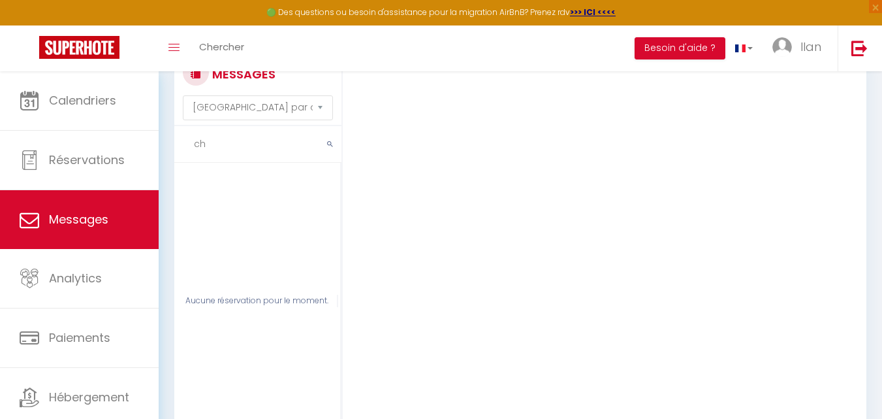
type input "c"
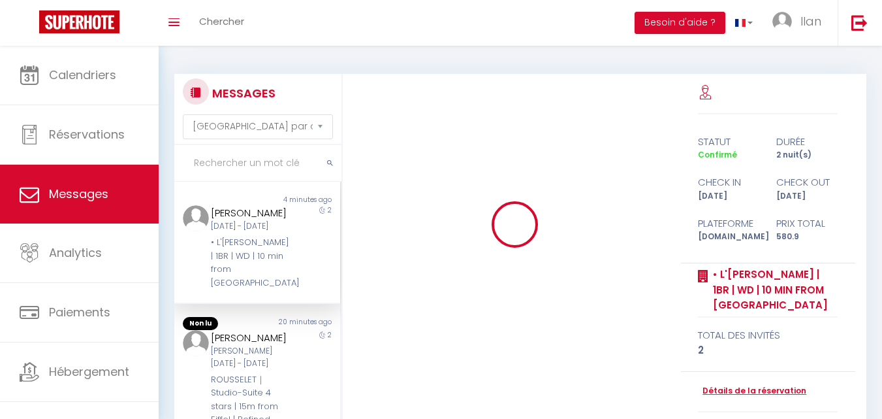
select select "message"
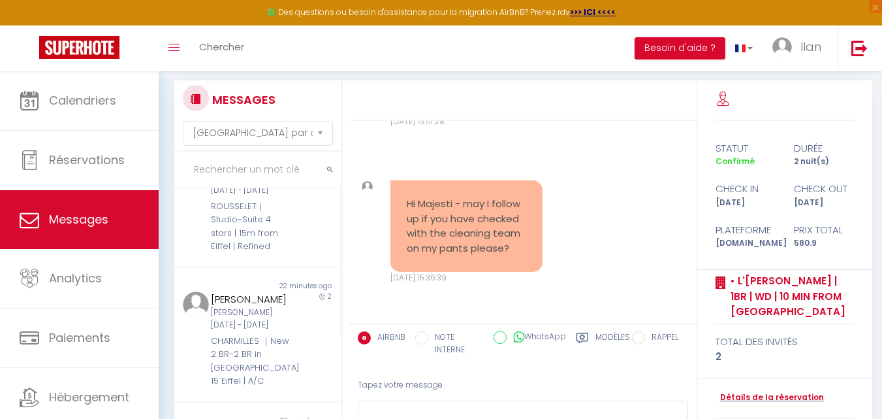
scroll to position [174, 0]
click at [299, 259] on div "2" at bounding box center [320, 210] width 42 height 97
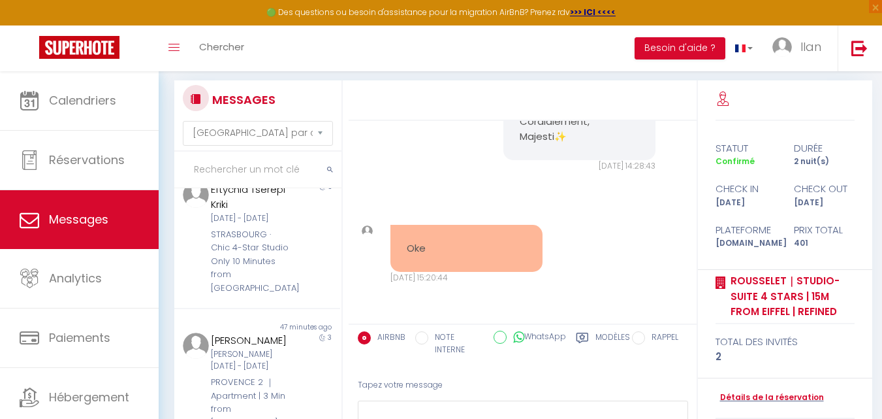
scroll to position [707, 0]
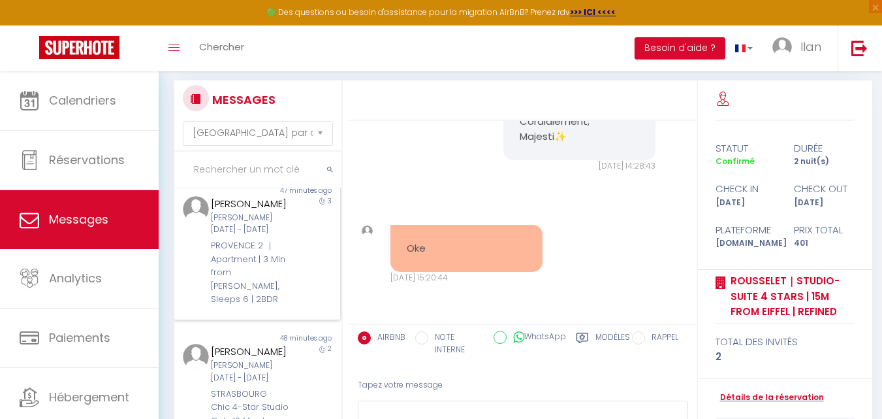
click at [250, 306] on div "PROVENCE 2 ｜Apartment | 3 Min from [PERSON_NAME], Sleeps 6 | 2BDR" at bounding box center [251, 272] width 80 height 67
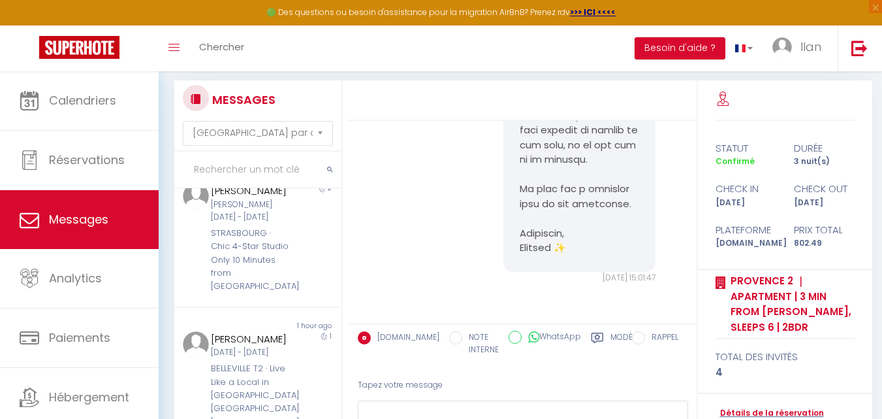
scroll to position [896, 0]
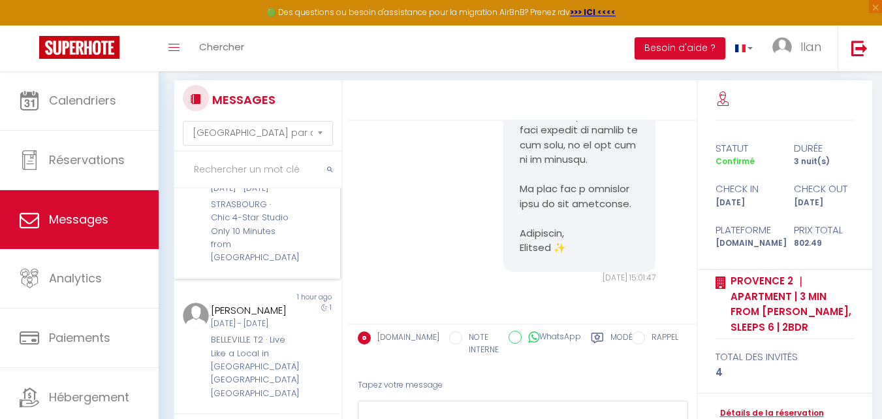
click at [270, 195] on div "[PERSON_NAME][DATE] - [DATE]" at bounding box center [251, 182] width 80 height 25
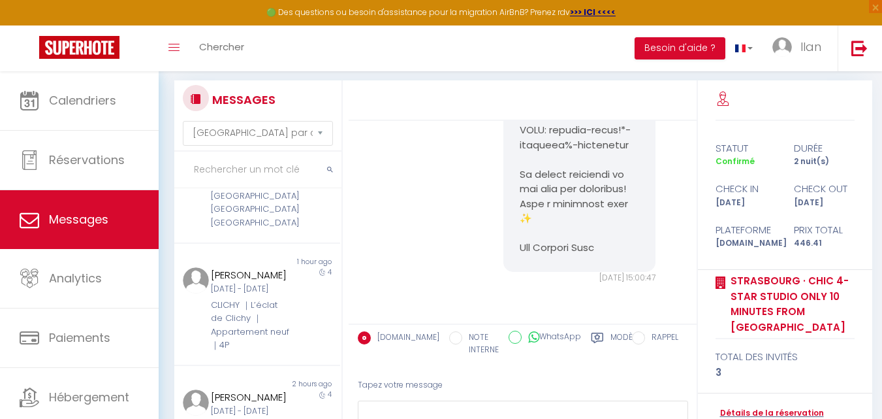
scroll to position [1094, 0]
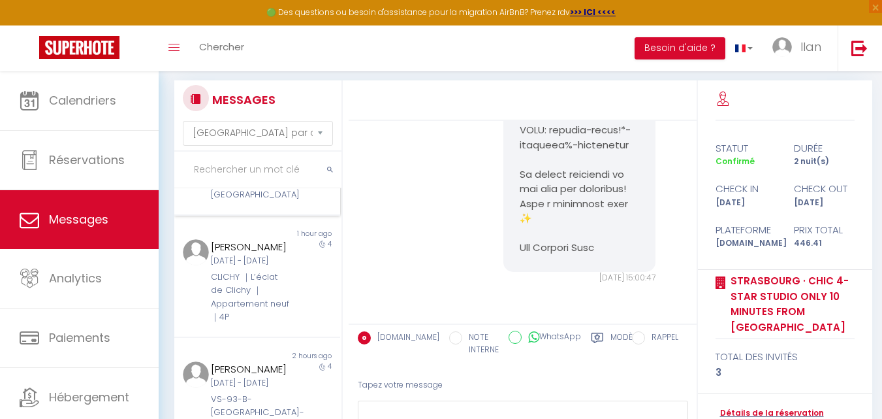
click at [282, 201] on div "BELLEVILLE T2 · Live Like a Local in [GEOGRAPHIC_DATA] [GEOGRAPHIC_DATA] [GEOGR…" at bounding box center [251, 168] width 80 height 67
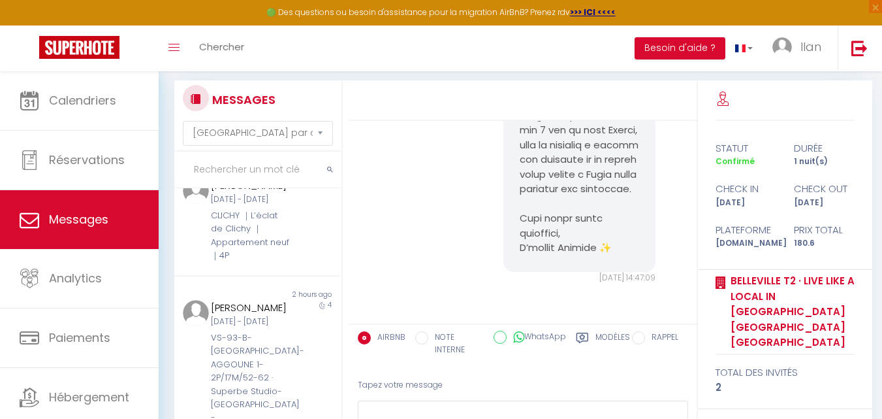
scroll to position [1254, 0]
click at [272, 249] on div "CLICHY ｜L’éclat de Clichy ｜Appartement neuf｜4P" at bounding box center [251, 236] width 80 height 54
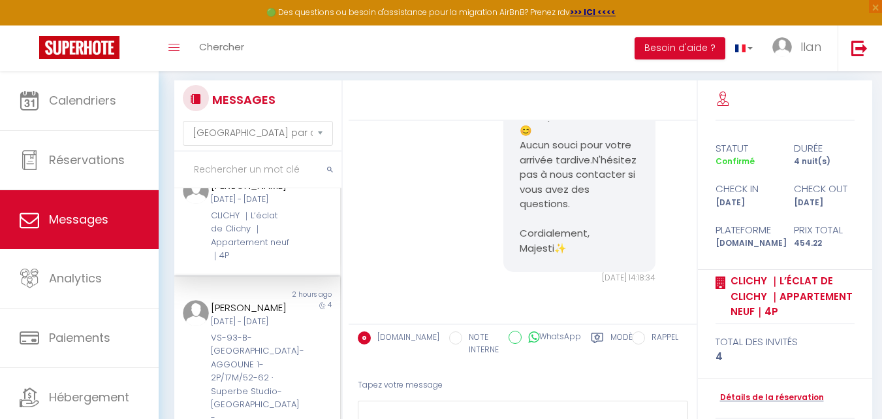
click at [258, 383] on div "VS-93-B-[GEOGRAPHIC_DATA]-AGGOUNE 1-2P/17M/52-62 · Superbe Studio- [GEOGRAPHIC_…" at bounding box center [251, 391] width 80 height 120
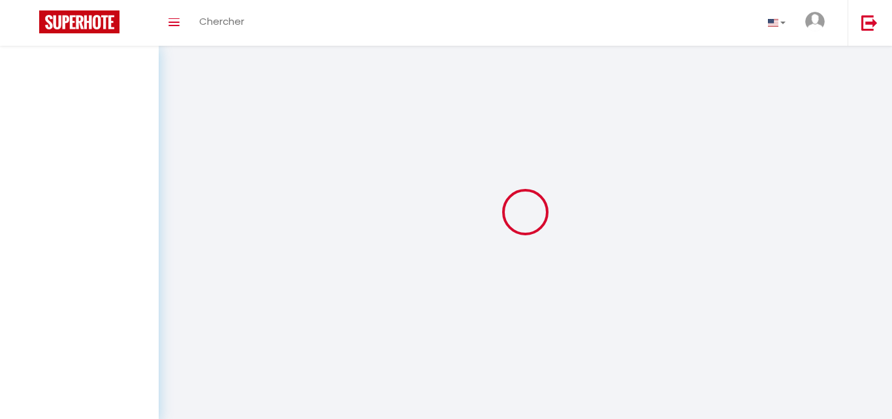
select select "message"
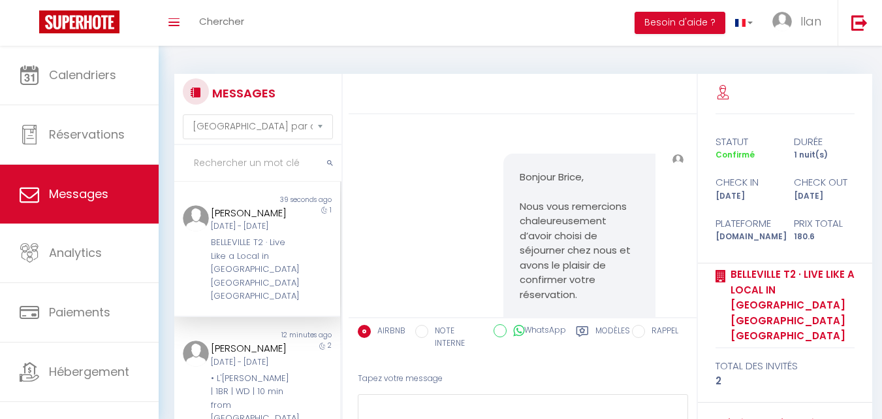
scroll to position [1384, 0]
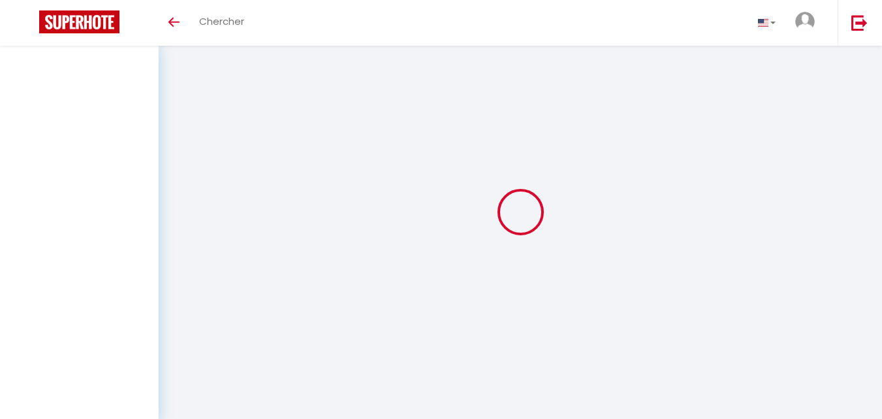
select select "message"
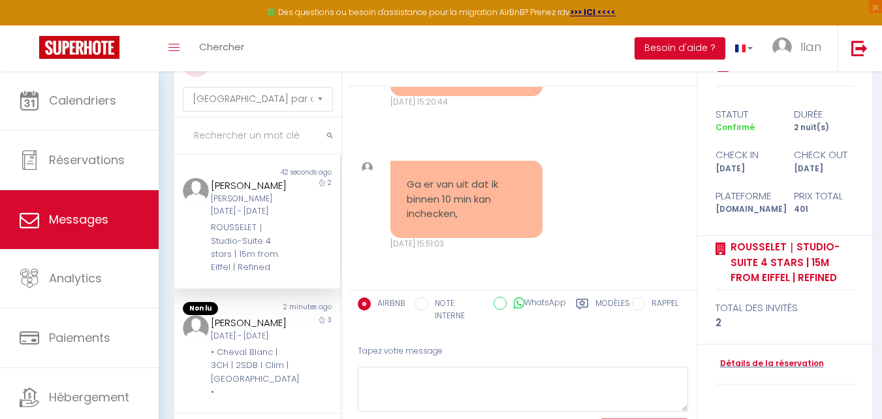
scroll to position [114, 0]
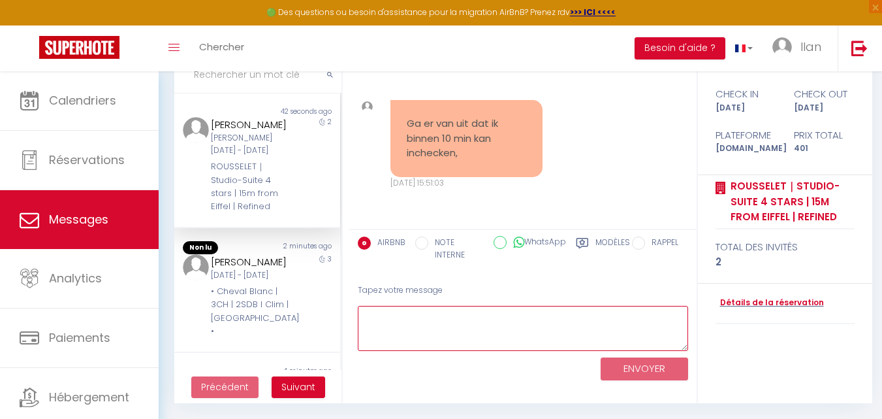
click at [502, 317] on textarea at bounding box center [523, 328] width 330 height 45
paste textarea "🏠 Bienvenue chez Majesti – Votre appartement à Sèvres-Lecourbe ! Adresse du log…"
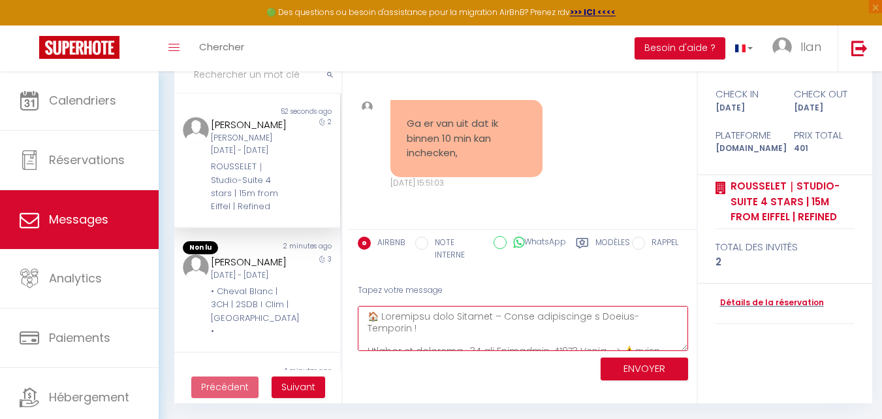
scroll to position [534, 0]
type textarea "🏠 Bienvenue chez Majesti – Votre appartement à Sèvres-Lecourbe ! Adresse du log…"
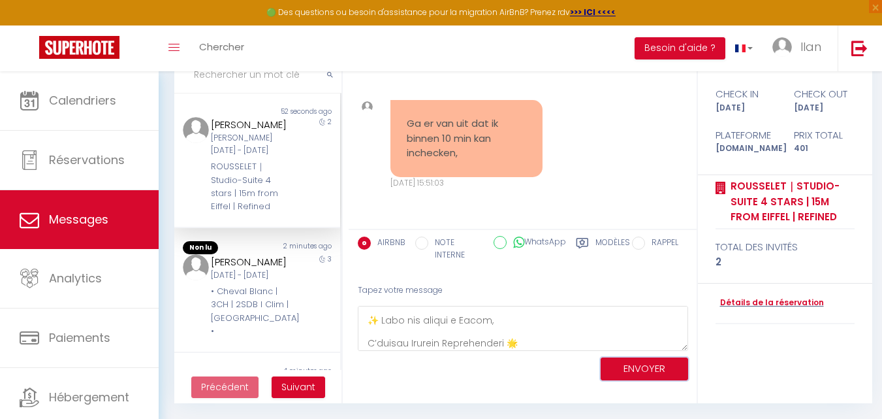
click at [631, 366] on button "ENVOYER" at bounding box center [645, 368] width 88 height 23
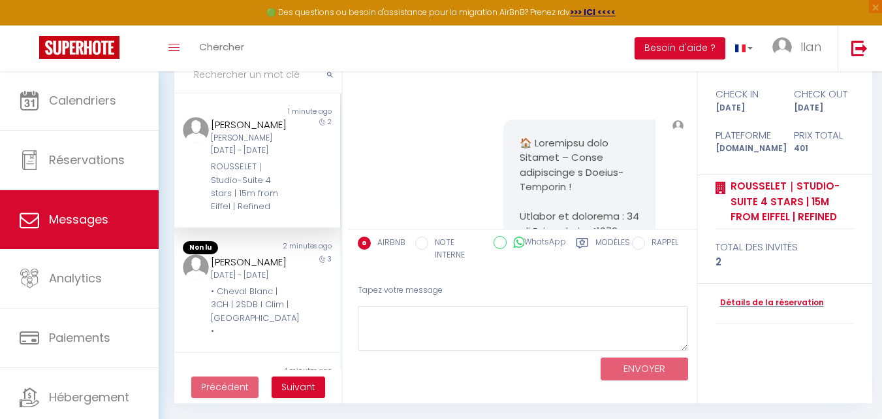
scroll to position [8257, 0]
click at [269, 170] on div "ROUSSELET｜Studio-Suite 4 stars | 15m from Eiffel | Refined" at bounding box center [251, 187] width 80 height 54
click at [270, 183] on div "ROUSSELET｜Studio-Suite 4 stars | 15m from Eiffel | Refined" at bounding box center [251, 187] width 80 height 54
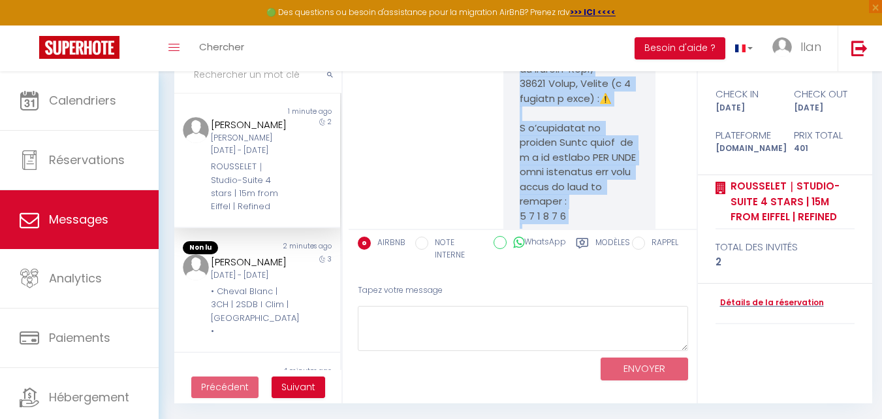
scroll to position [8499, 0]
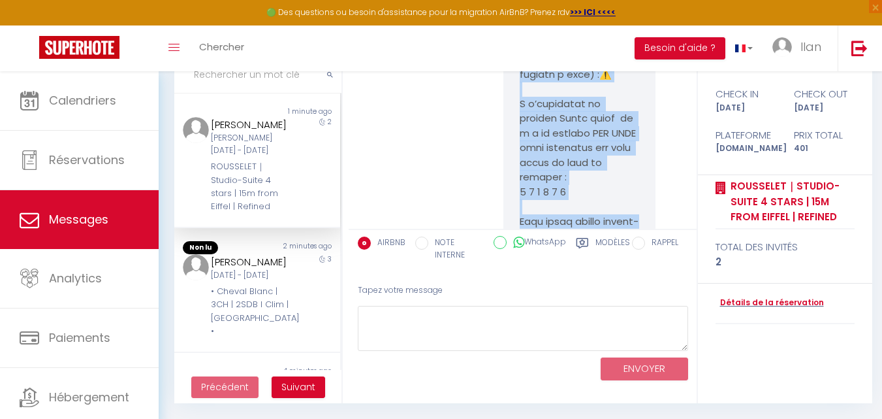
drag, startPoint x: 594, startPoint y: 151, endPoint x: 517, endPoint y: 83, distance: 102.7
copy pre "🏠 Bienvenue chez Majesti – Votre appartement à Sèvres-Lecourbe ! Adresse du log…"
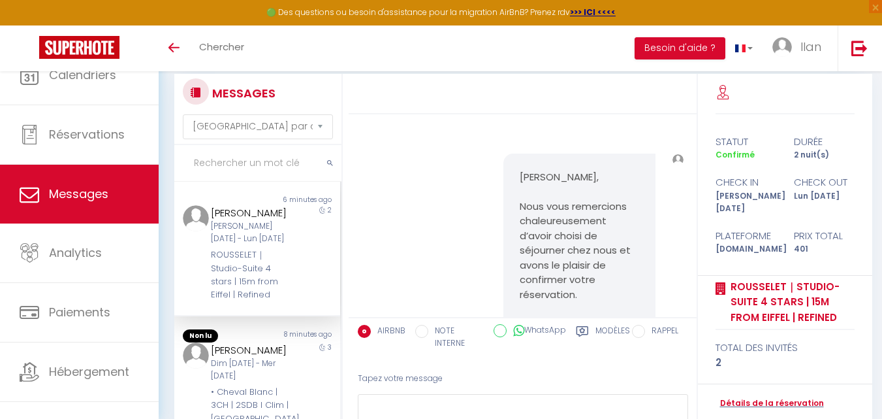
select select "message"
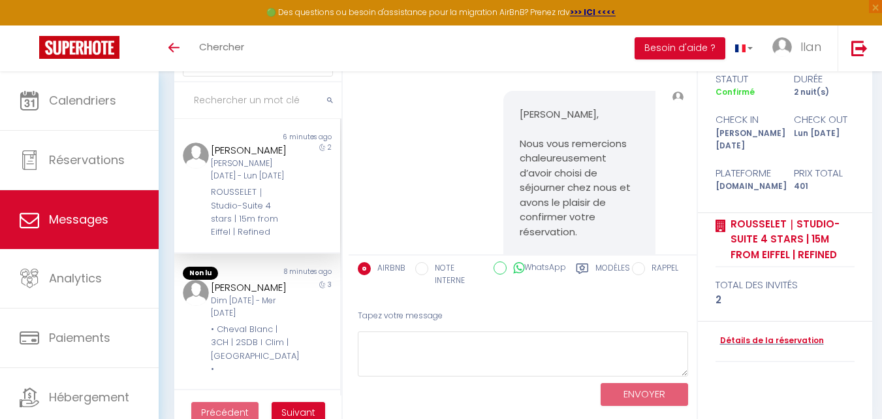
scroll to position [9713, 0]
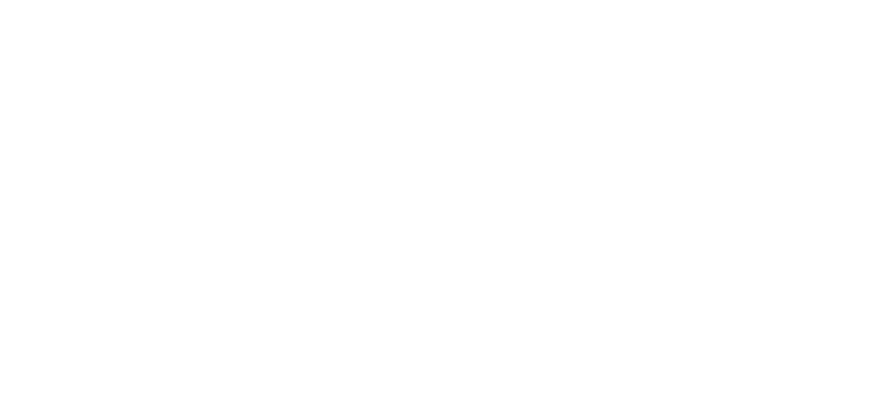
select select "message"
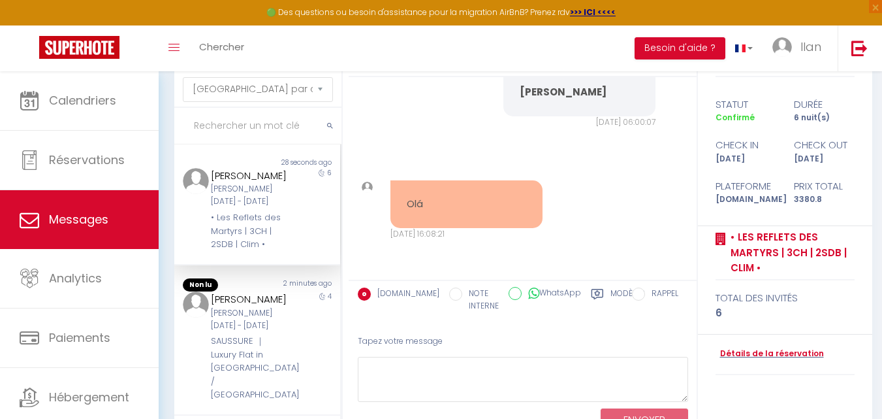
scroll to position [114, 0]
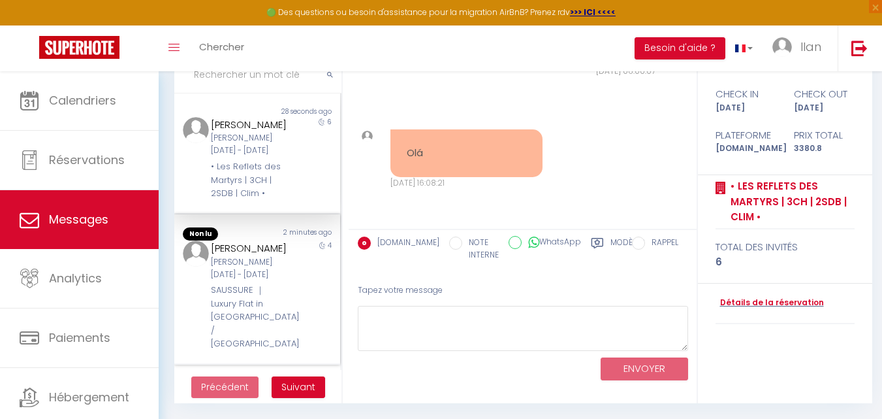
click at [283, 330] on div "Marion Kopp Sam 11 Oct - Mer 15 Oct SAUSSURE ｜ Luxury Flat in Parc Monceau / Ba…" at bounding box center [250, 295] width 97 height 110
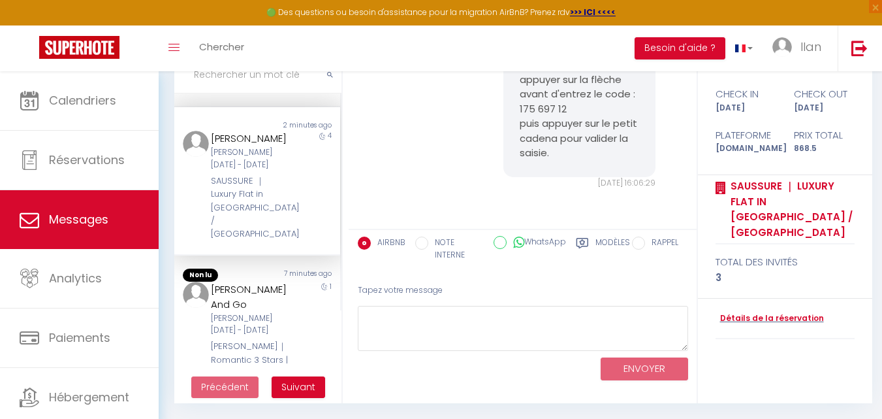
scroll to position [157, 0]
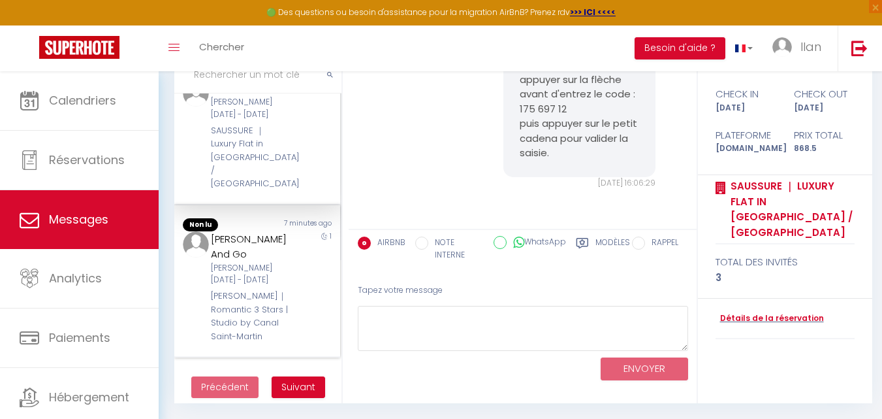
click at [272, 311] on div "[PERSON_NAME]｜Romantic 3 Stars | Studio by Canal Saint-[PERSON_NAME]" at bounding box center [251, 316] width 80 height 54
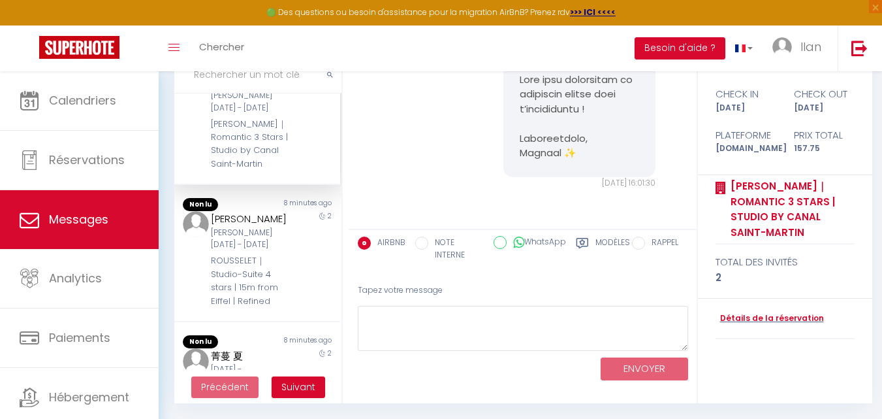
scroll to position [329, 0]
click at [275, 279] on div "ROUSSELET｜Studio-Suite 4 stars | 15m from Eiffel | Refined" at bounding box center [251, 279] width 80 height 54
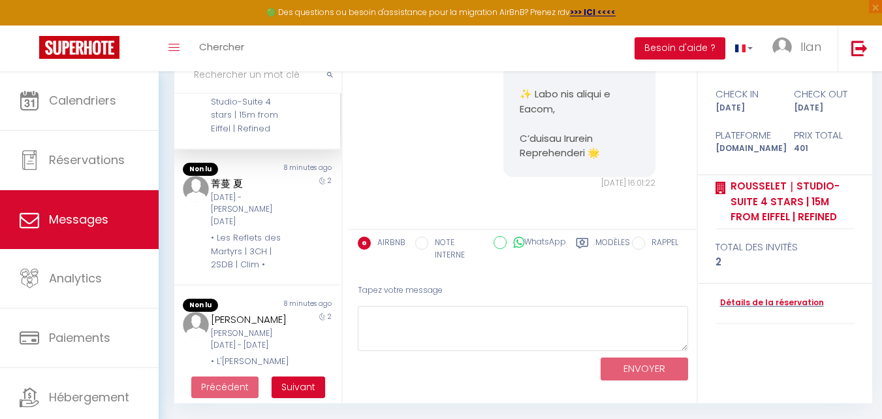
scroll to position [500, 0]
click at [283, 254] on div "菁蔓 夏 Jeu 09 Oct - Sam 11 Oct • Les Reflets des Martyrs | 3CH | 2SDB | Clim •" at bounding box center [250, 219] width 97 height 95
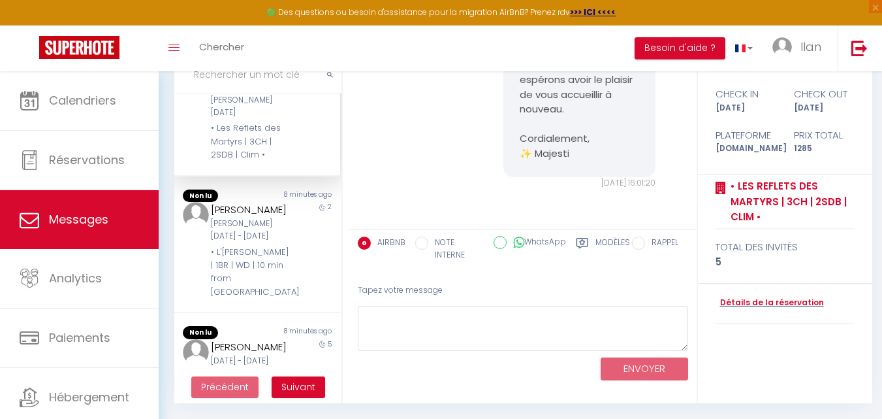
scroll to position [649, 0]
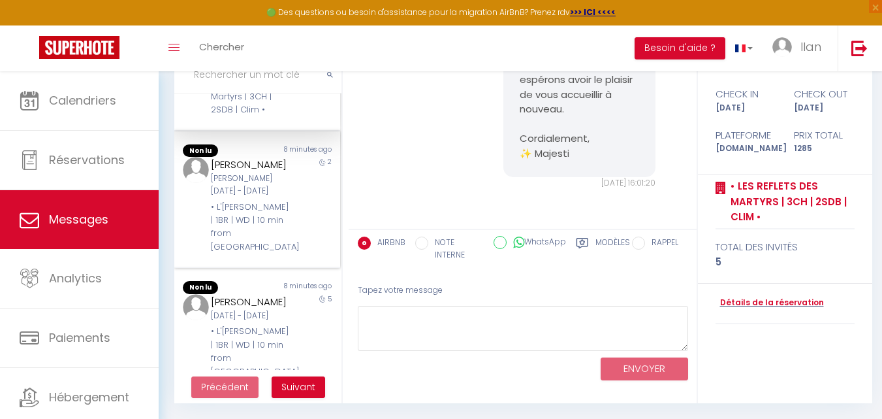
click at [286, 250] on div "Mizrain Alonso Sam 11 Oct - Lun 13 Oct • L'Orée de Garnier | 1BR | WD | 10 min …" at bounding box center [250, 205] width 97 height 97
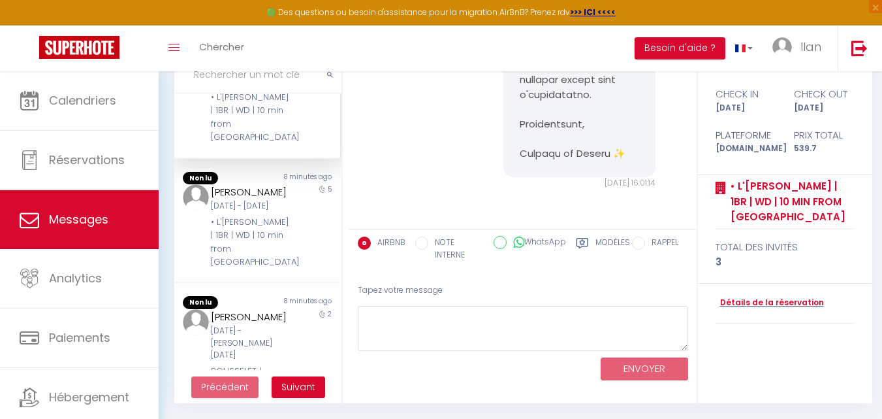
scroll to position [804, 0]
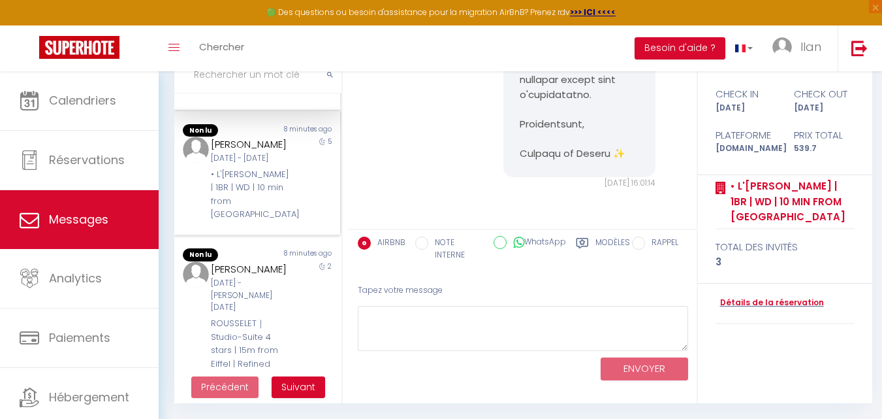
click at [280, 220] on div "• L'[PERSON_NAME] | 1BR | WD | 10 min from [GEOGRAPHIC_DATA]" at bounding box center [251, 195] width 80 height 54
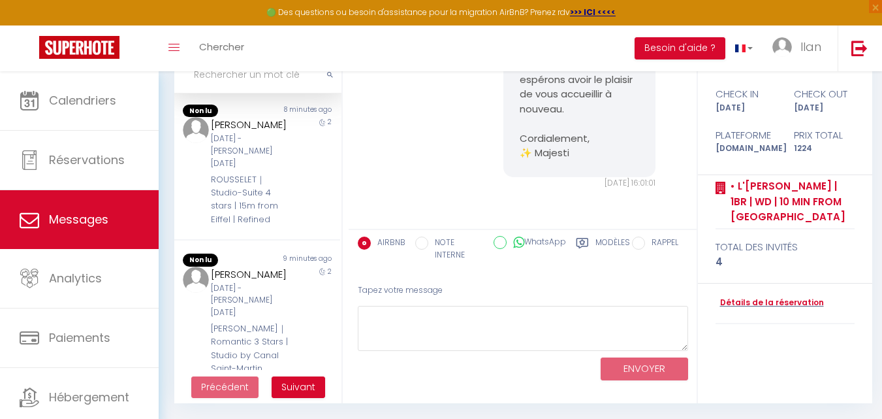
scroll to position [966, 0]
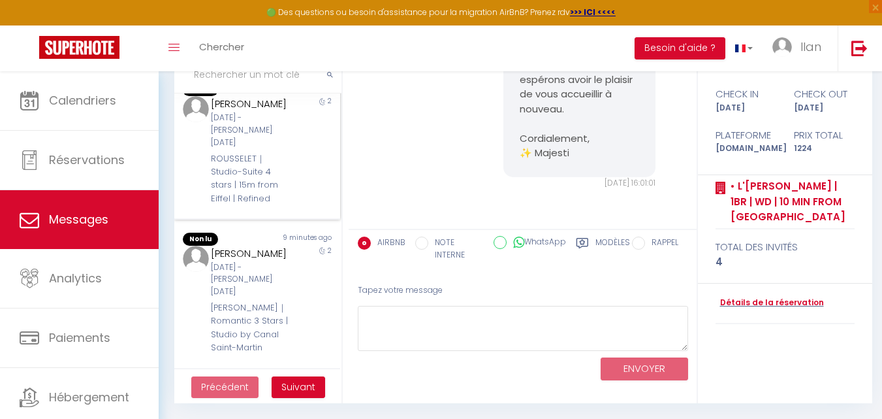
click at [285, 205] on div "Noémie Villeneuve Jeu 09 Oct - Sam 11 Oct ROUSSELET｜Studio-Suite 4 stars | 15m …" at bounding box center [250, 150] width 97 height 109
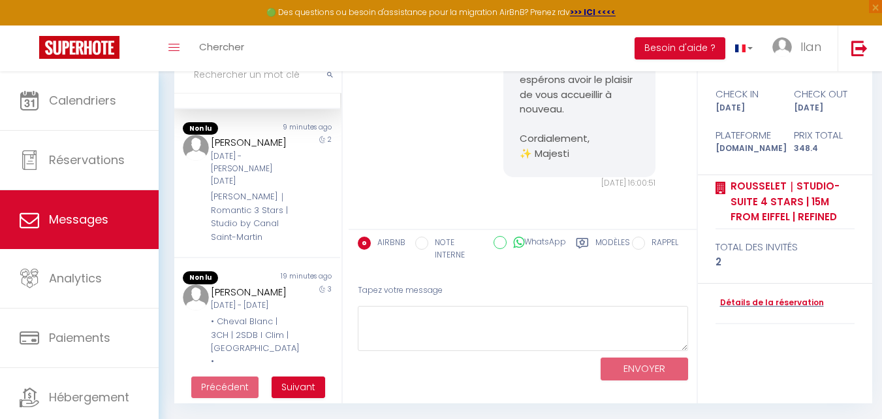
scroll to position [1100, 0]
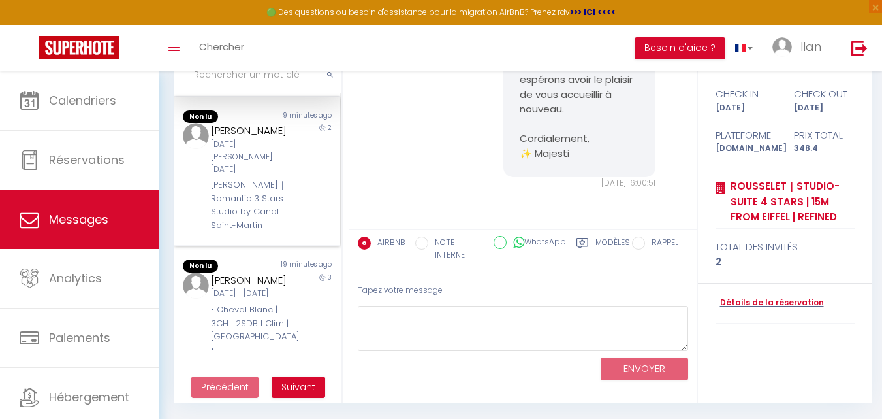
click at [281, 213] on div "[PERSON_NAME]｜Romantic 3 Stars | Studio by Canal Saint-[PERSON_NAME]" at bounding box center [251, 205] width 80 height 54
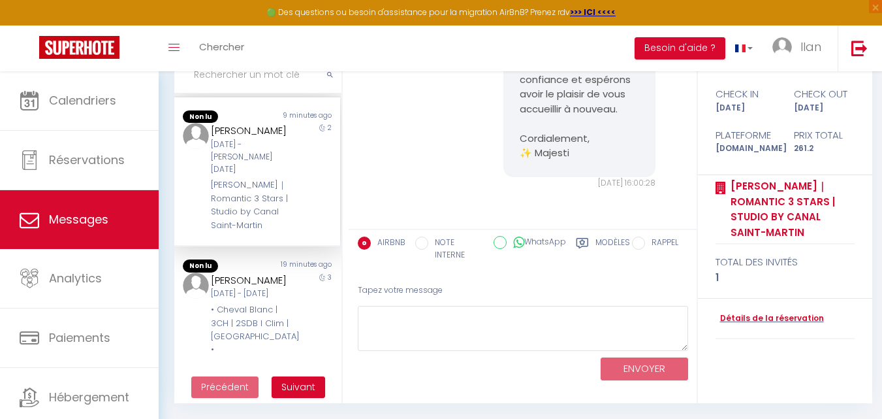
scroll to position [7376, 0]
click at [299, 182] on div "2" at bounding box center [320, 177] width 42 height 109
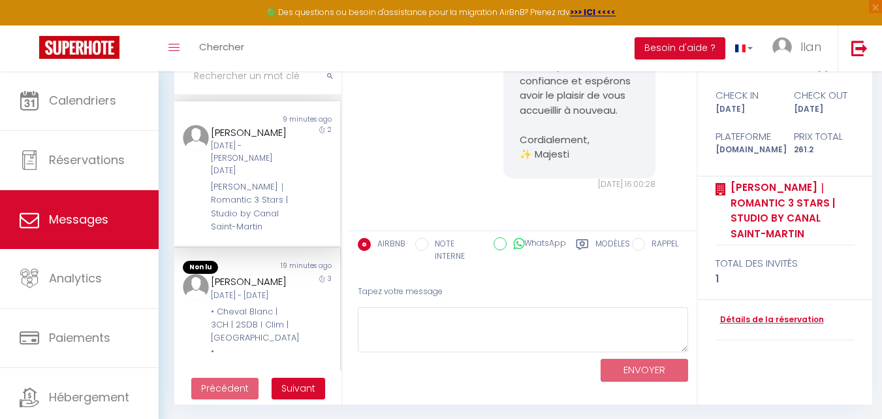
click at [264, 302] on div "Dim 12 Oct - Mer 15 Oct" at bounding box center [251, 295] width 80 height 12
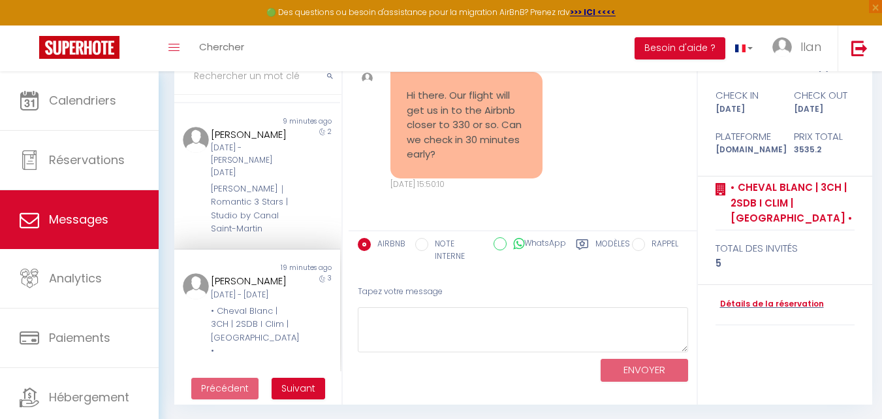
scroll to position [1104, 0]
click at [298, 383] on span "Suivant" at bounding box center [298, 387] width 34 height 13
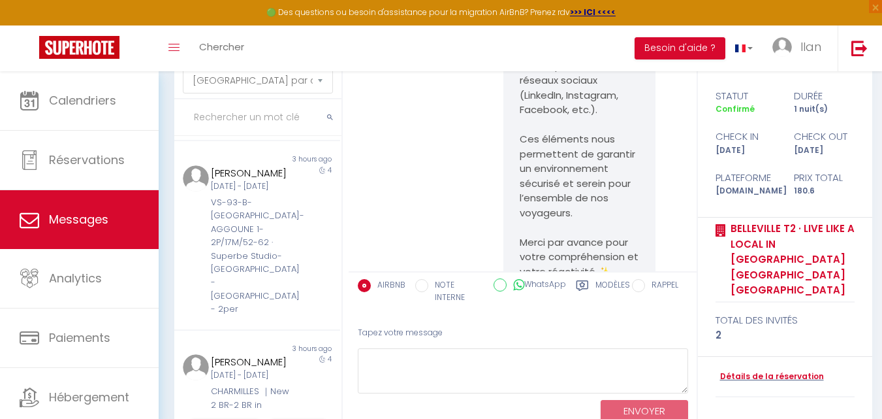
scroll to position [1384, 0]
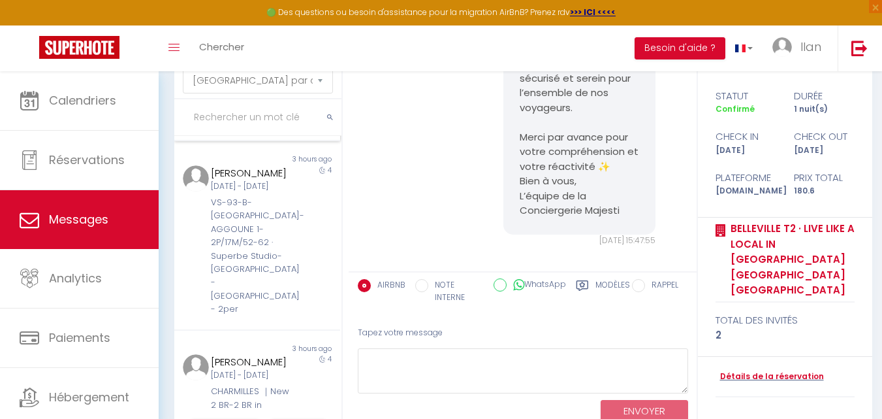
click at [270, 127] on div "CLICHY ｜L’éclat de Clichy ｜Appartement neuf｜4P" at bounding box center [251, 101] width 80 height 54
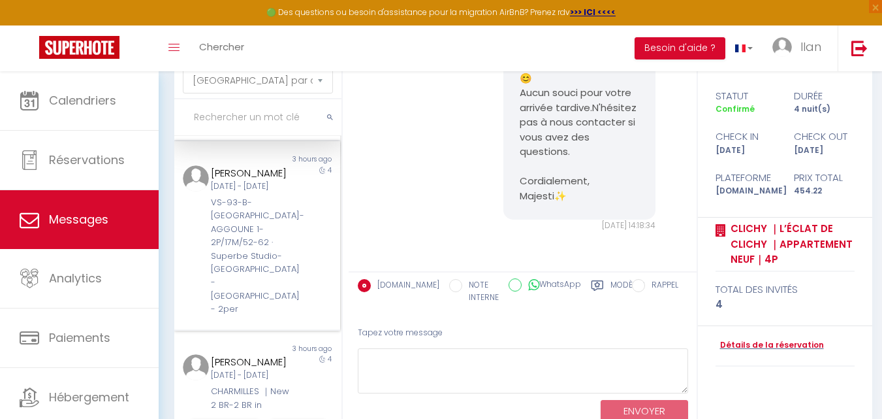
click at [274, 316] on div "VS-93-B-PALOUZIE-AGGOUNE 1-2P/17M/52-62 · Superbe Studio- Saint Ouen - proche P…" at bounding box center [251, 256] width 80 height 120
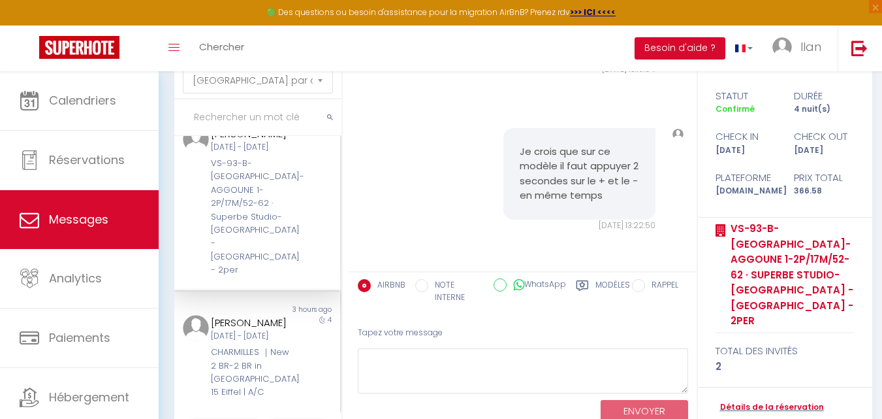
click at [274, 370] on div "CHARMILLES ｜New 2 BR-2 BR in Paris 15 Eiffel | A/C" at bounding box center [251, 372] width 80 height 54
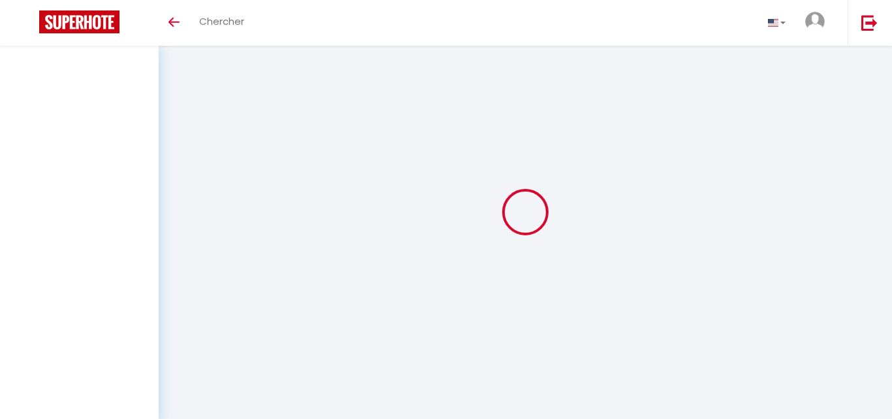
select select "message"
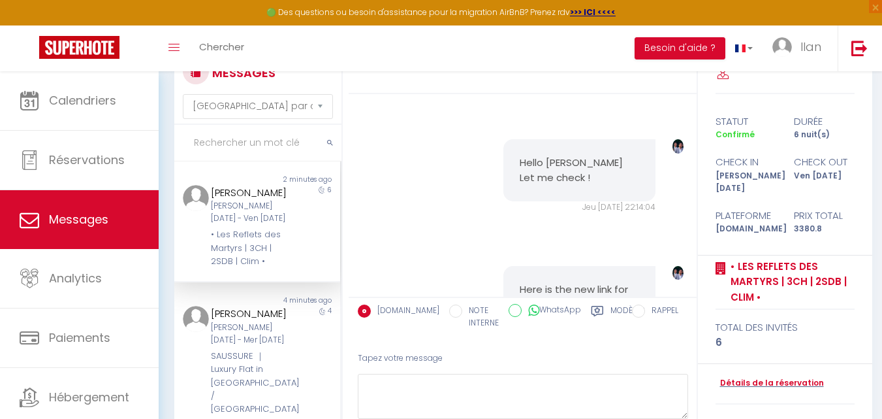
scroll to position [7173, 0]
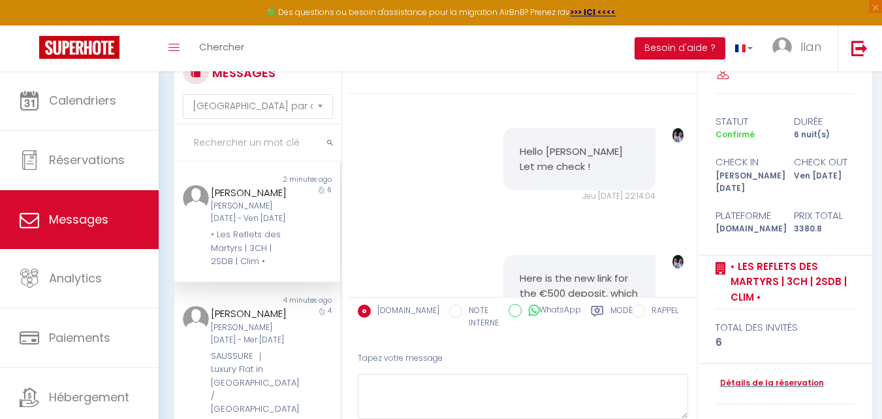
drag, startPoint x: 577, startPoint y: 170, endPoint x: 511, endPoint y: 172, distance: 66.0
copy pre "Majesti✨"
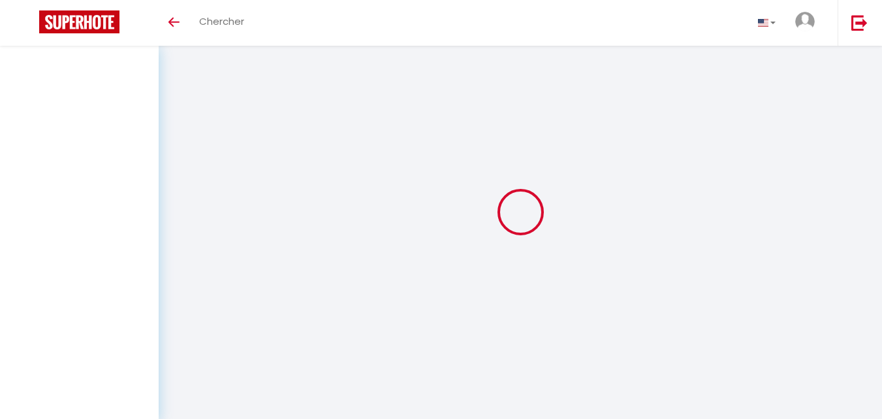
select select "message"
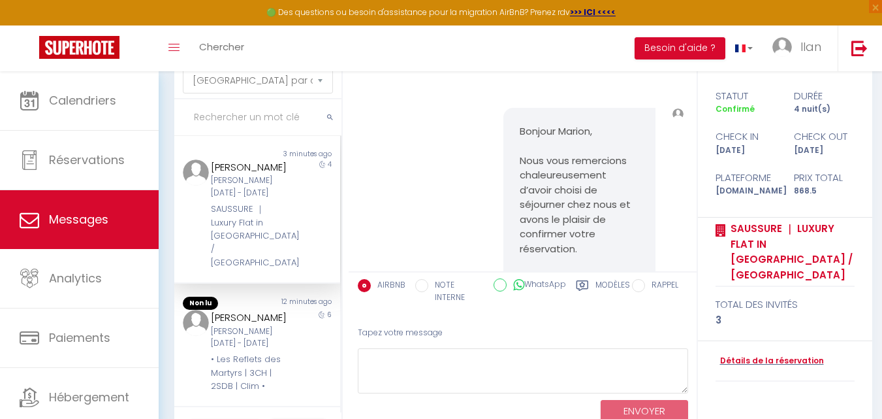
scroll to position [6442, 0]
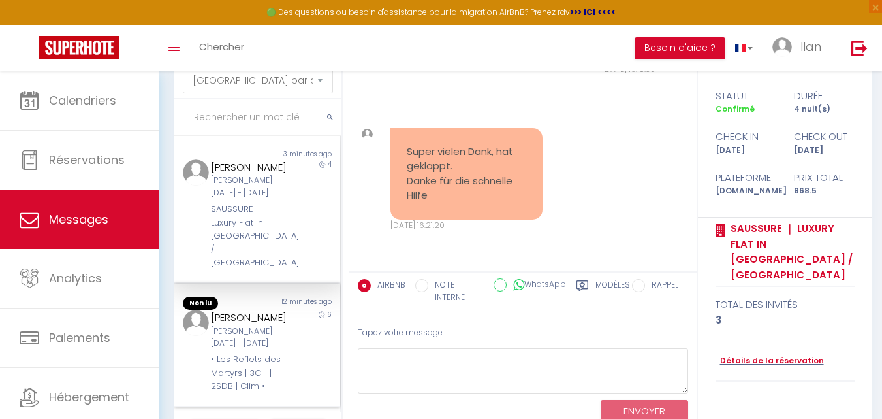
click at [274, 350] on div "[PERSON_NAME][DATE] - [DATE]" at bounding box center [251, 337] width 80 height 25
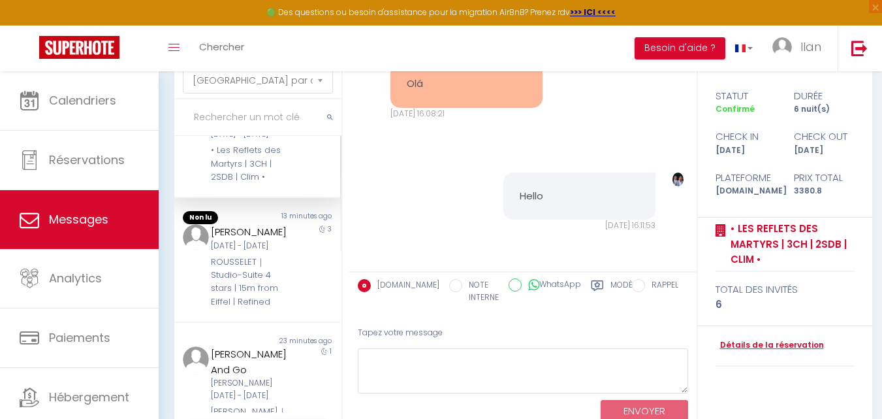
scroll to position [207, 0]
click at [265, 298] on div "ROUSSELET｜Studio-Suite 4 stars | 15m from Eiffel | Refined" at bounding box center [251, 282] width 80 height 54
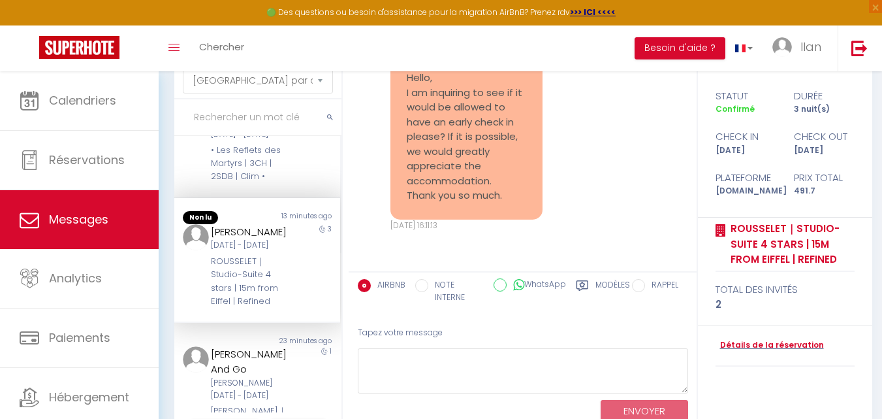
scroll to position [1761, 0]
click at [289, 183] on div "Clarisse Rodrigues Pereira Sam 11 Oct - Ven 17 Oct • Les Reflets des Martyrs | …" at bounding box center [250, 142] width 97 height 84
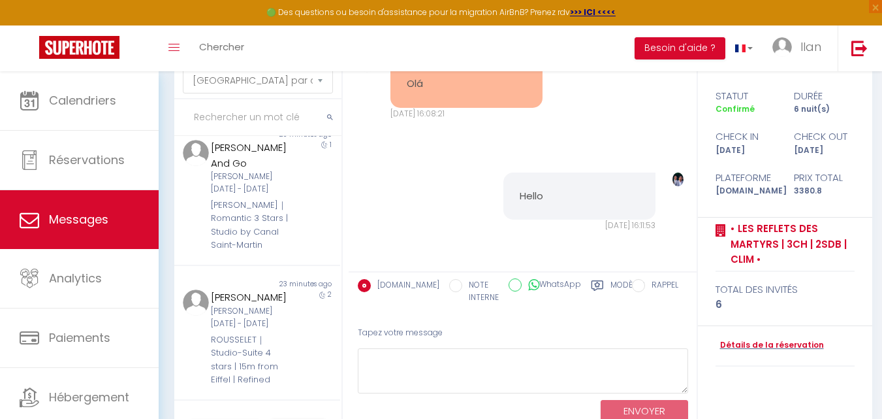
scroll to position [413, 0]
click at [266, 231] on div "[PERSON_NAME]｜Romantic 3 Stars | Studio by Canal Saint-Martin" at bounding box center [251, 223] width 80 height 54
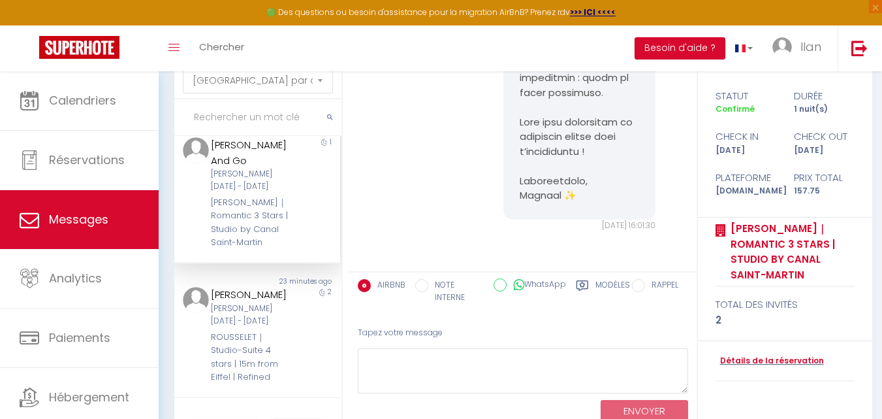
scroll to position [5136, 0]
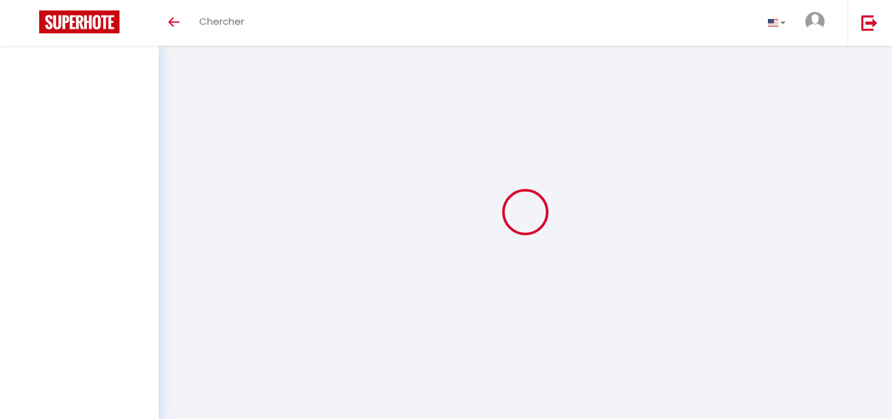
select select "message"
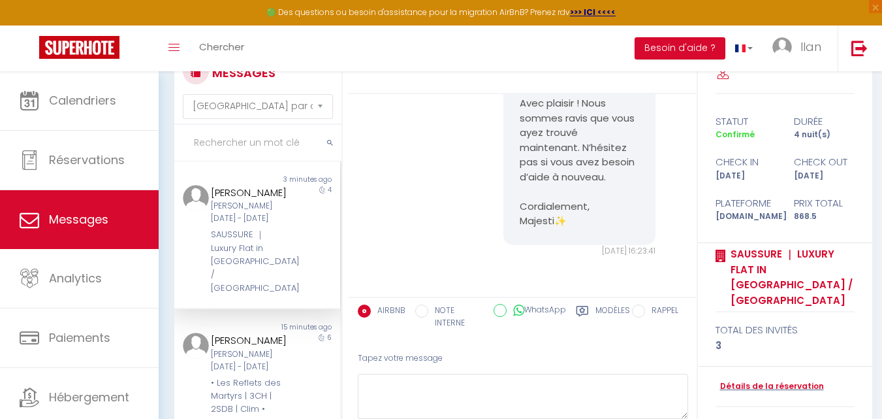
scroll to position [46, 0]
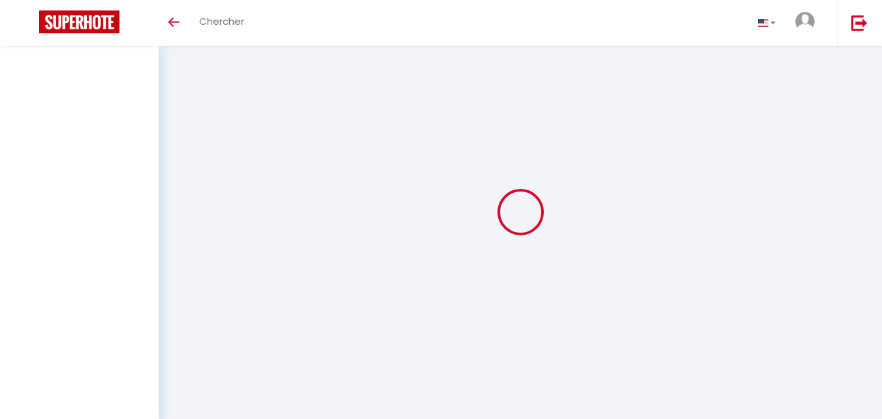
select select "message"
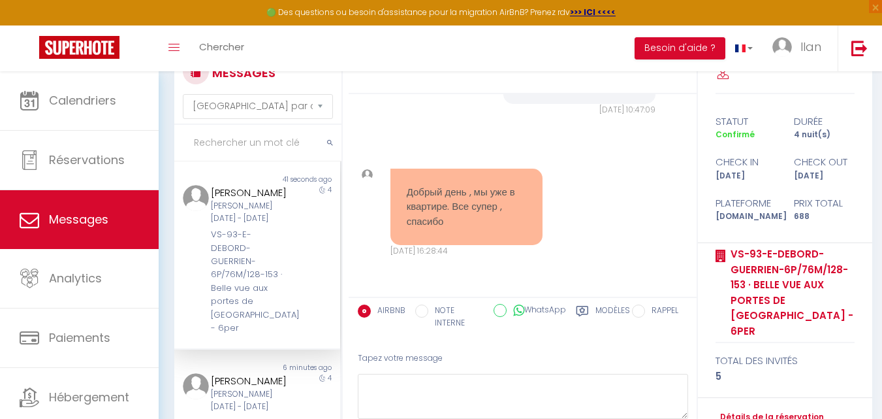
scroll to position [6078, 0]
drag, startPoint x: 569, startPoint y: 104, endPoint x: 517, endPoint y: 105, distance: 51.6
copy pre "ien cordialement, Majesti✨"
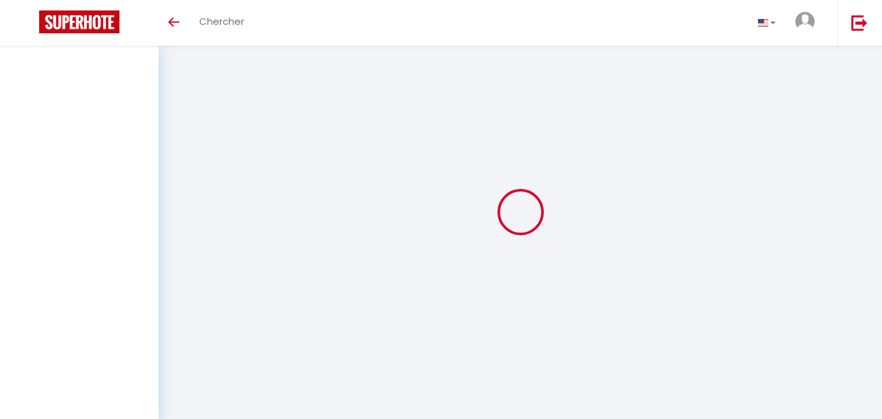
select select "message"
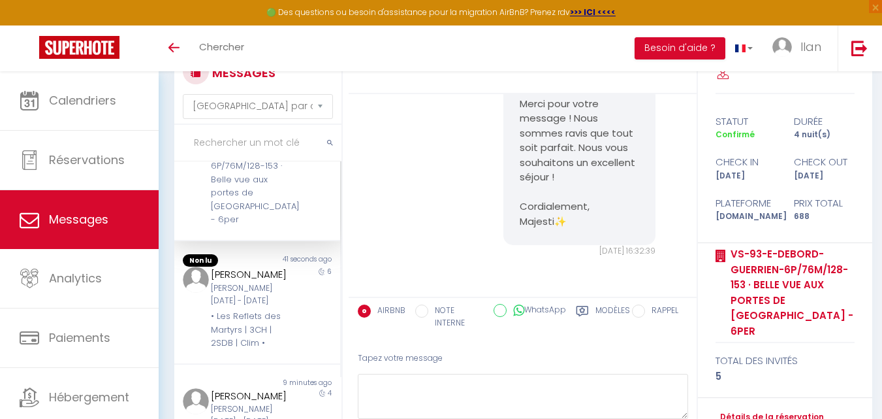
scroll to position [112, 0]
click at [270, 279] on div "[PERSON_NAME]" at bounding box center [251, 271] width 80 height 16
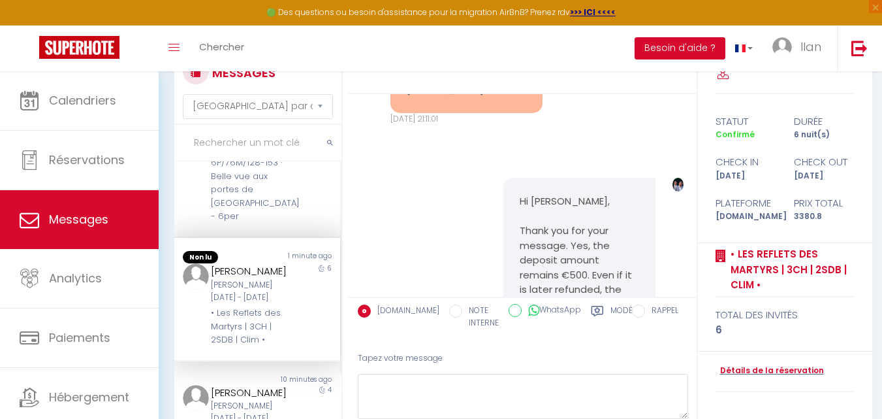
scroll to position [11903, 0]
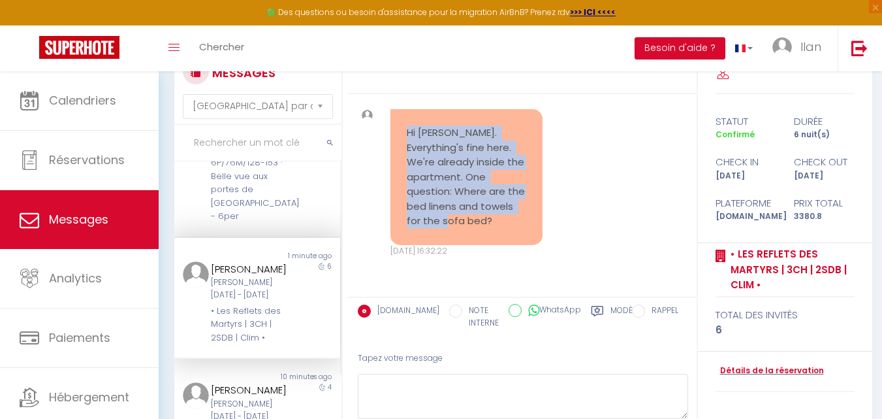
drag, startPoint x: 434, startPoint y: 232, endPoint x: 400, endPoint y: 132, distance: 106.4
click at [400, 132] on div "Hi [PERSON_NAME]. Everything's fine here. We're already inside the apartment. O…" at bounding box center [467, 177] width 152 height 136
copy pre "Hi [PERSON_NAME]. Everything's fine here. We're already inside the apartment. O…"
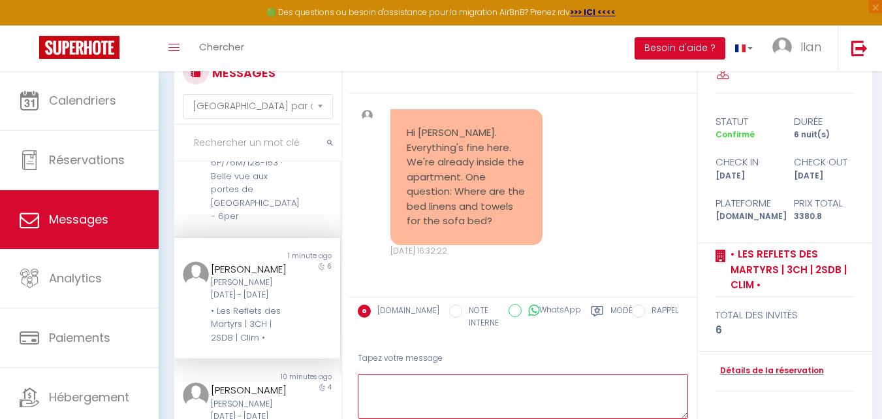
click at [398, 393] on textarea at bounding box center [523, 396] width 330 height 45
paste textarea "Everything is already set up for you. The bed linens are already on the bed, an…"
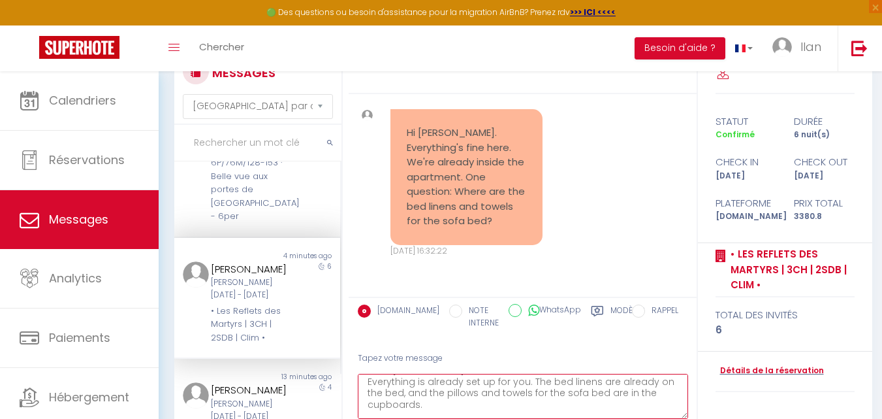
type textarea "Hello [PERSON_NAME], Everything is already set up for you. The bed linens are a…"
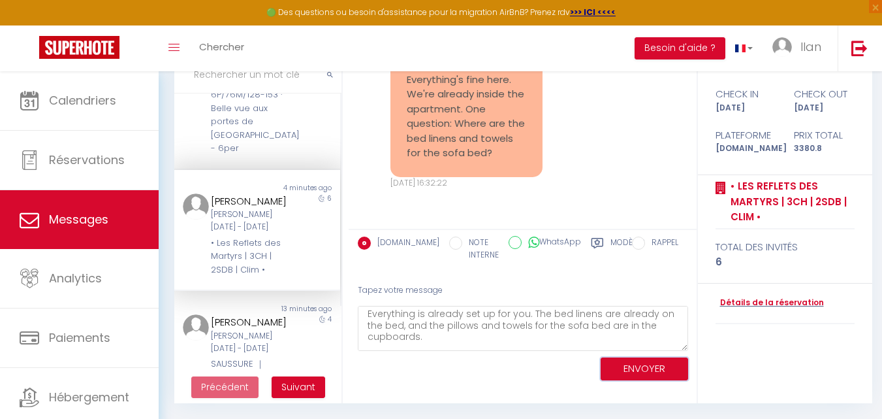
click at [657, 365] on button "ENVOYER" at bounding box center [645, 368] width 88 height 23
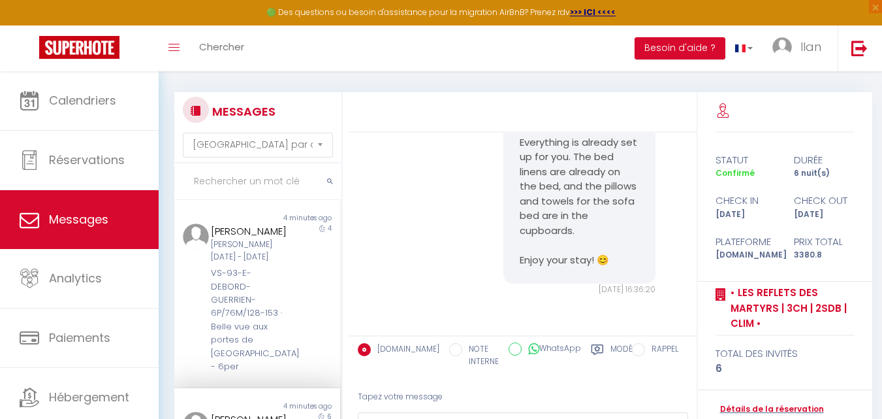
scroll to position [0, 0]
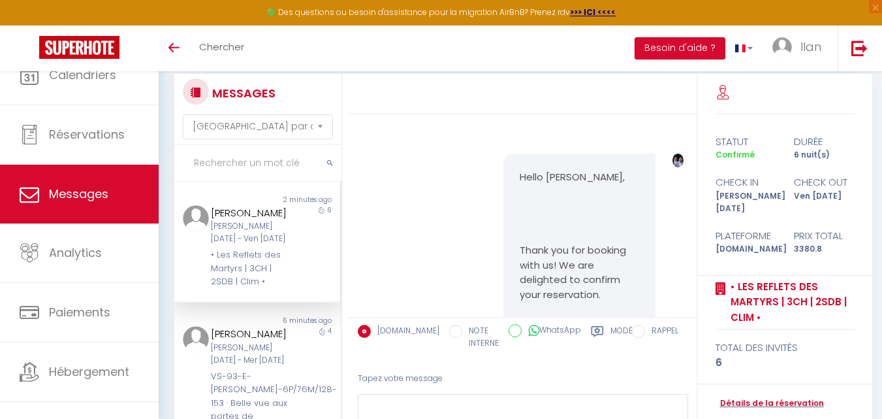
select select "message"
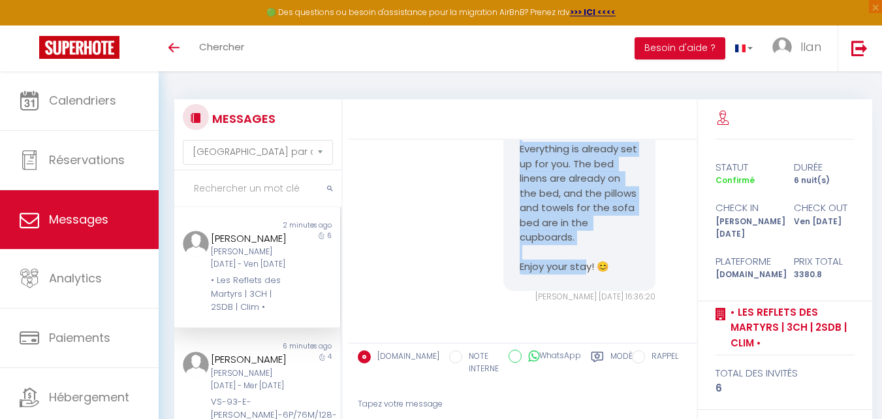
scroll to position [12652, 0]
drag, startPoint x: 612, startPoint y: 281, endPoint x: 512, endPoint y: 150, distance: 165.5
click at [512, 150] on div "Hello [PERSON_NAME], Everything is already set up for you. The bed linens are a…" at bounding box center [579, 193] width 152 height 195
copy pre "Everything is already set up for you. The bed linens are already on the bed, an…"
